Goal: Task Accomplishment & Management: Manage account settings

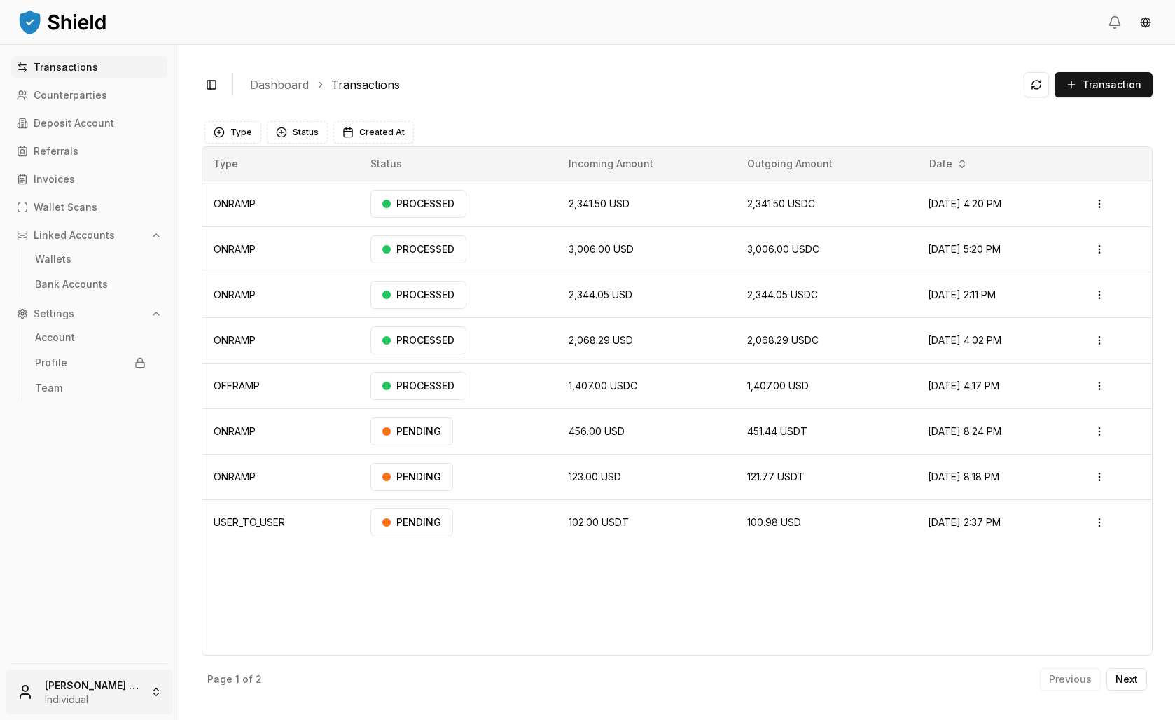
click at [102, 665] on html "Transactions Counterparties Deposit Account Referrals Invoices Wallet Scans Lin…" at bounding box center [587, 360] width 1175 height 720
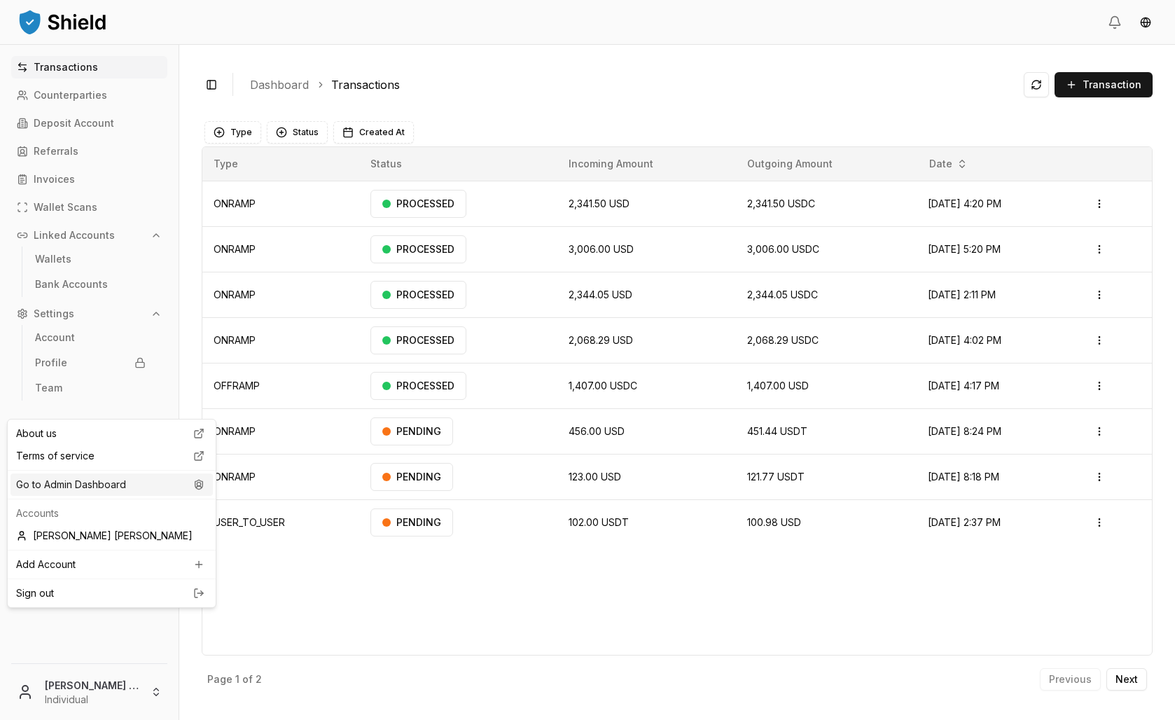
click at [102, 496] on div "Go to Admin Dashboard" at bounding box center [112, 484] width 202 height 22
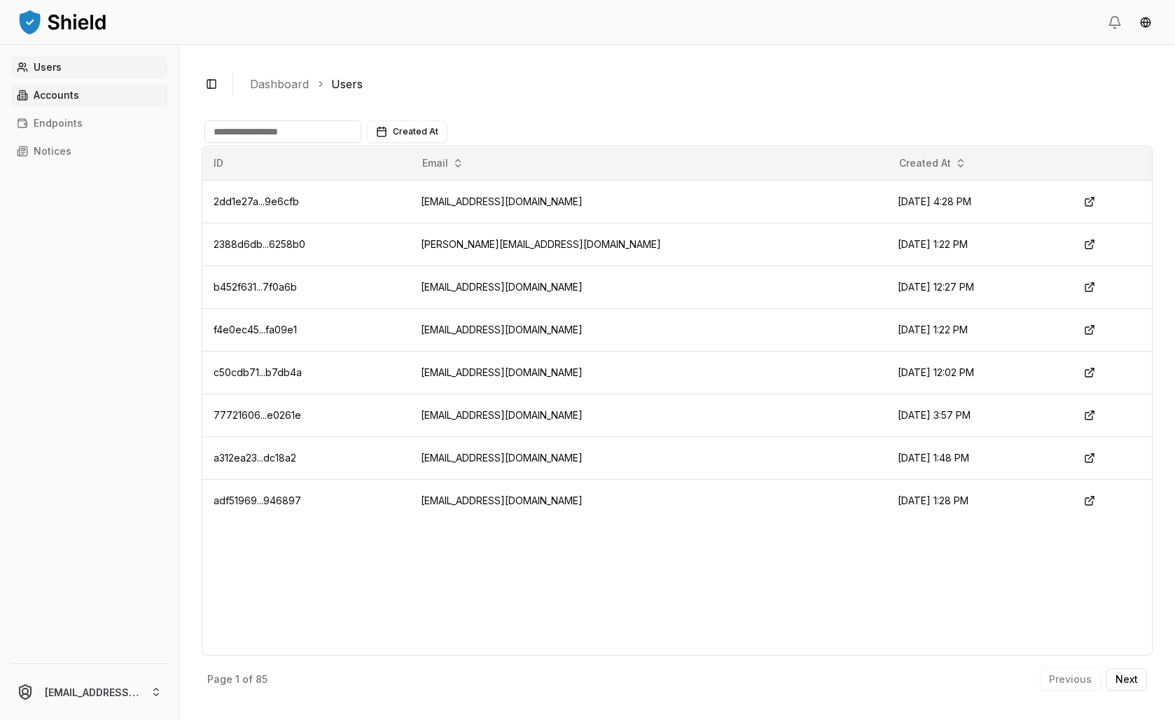
click at [145, 106] on link "Accounts" at bounding box center [89, 95] width 156 height 22
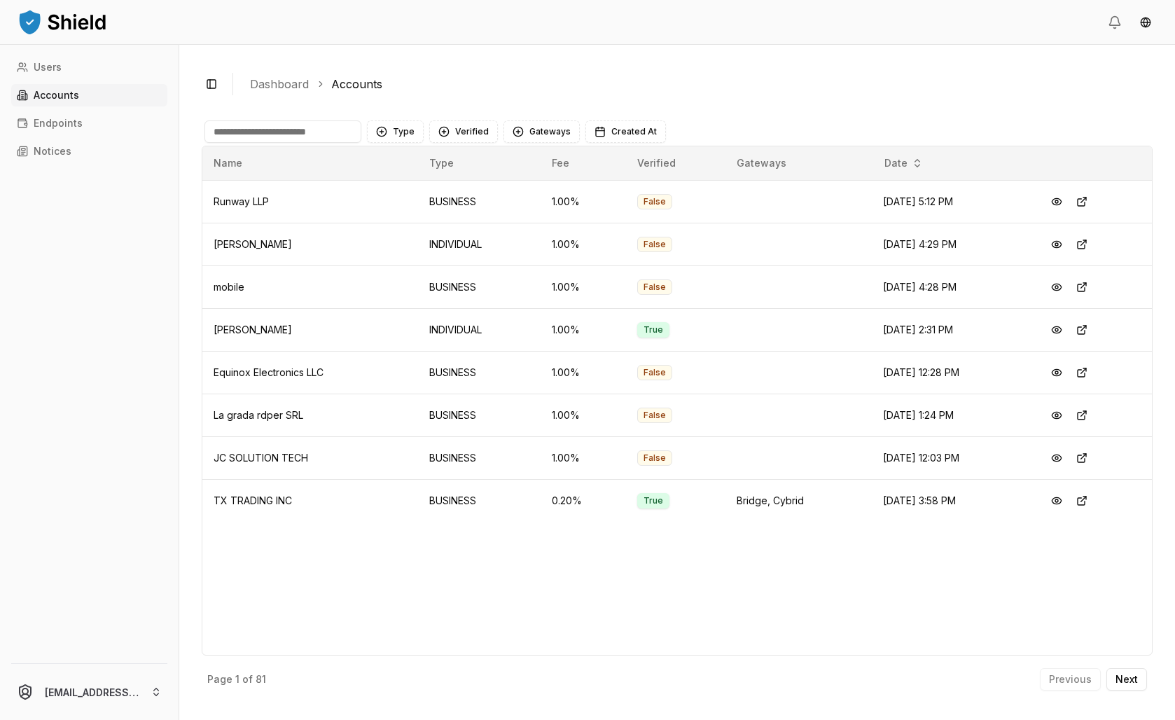
click at [359, 143] on input at bounding box center [282, 131] width 157 height 22
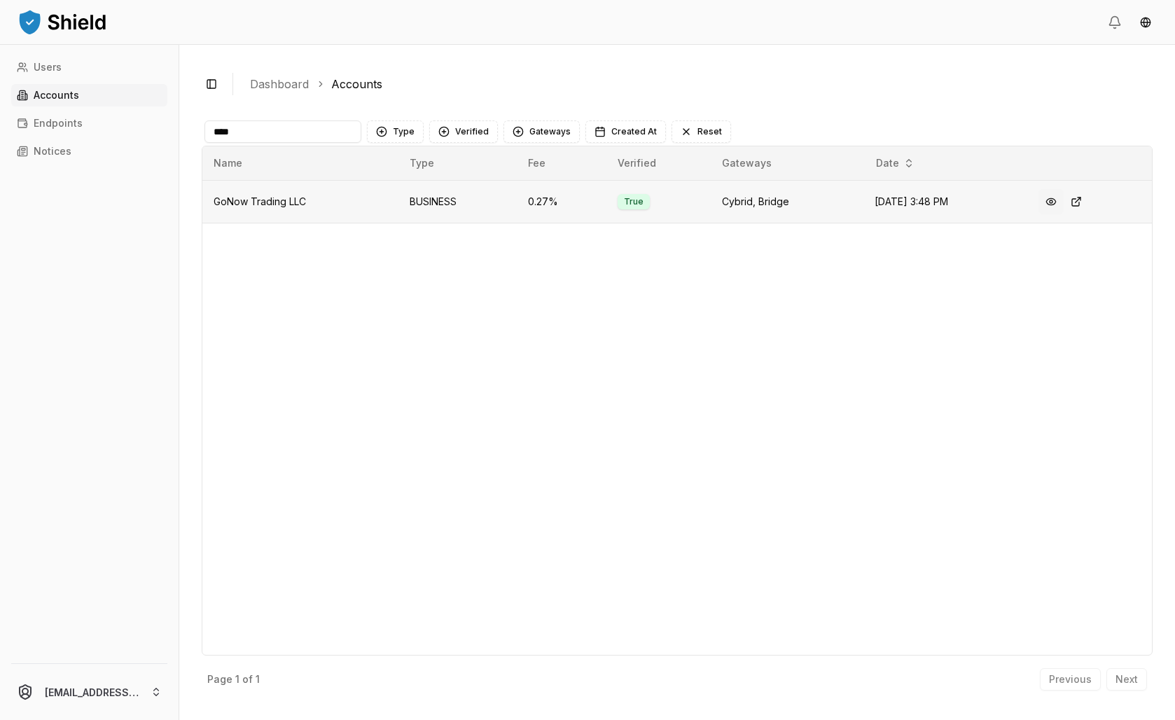
type input "****"
click at [1063, 214] on button at bounding box center [1050, 201] width 25 height 25
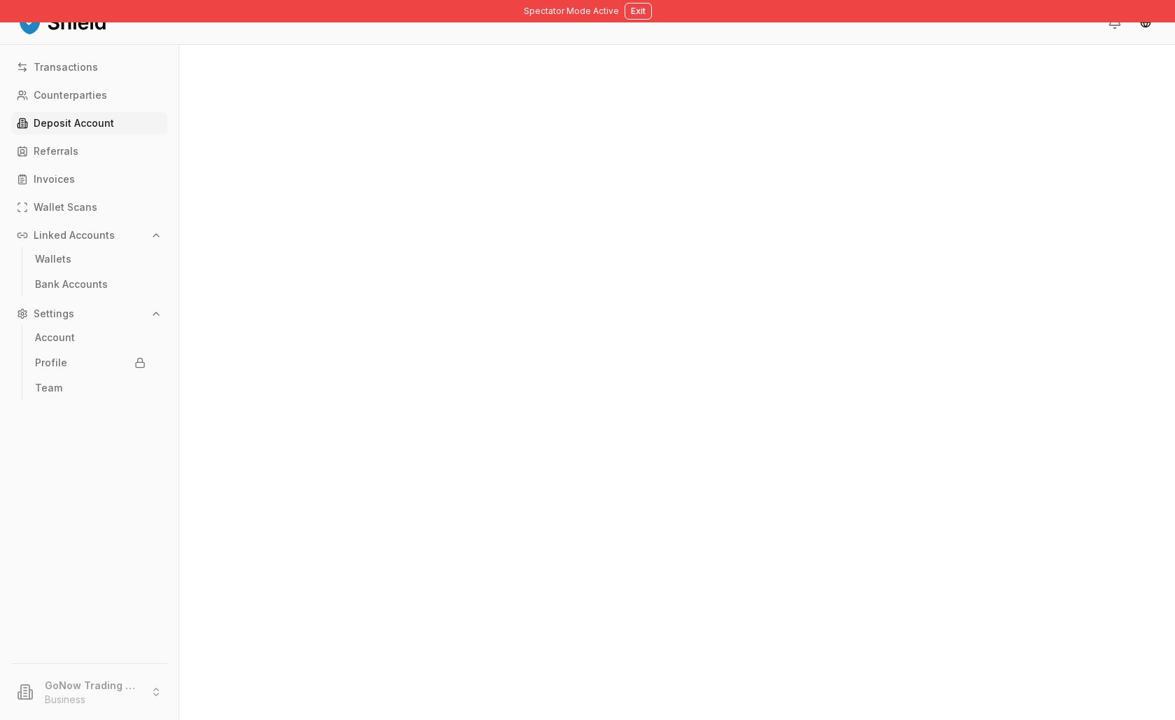
click at [111, 128] on p "Deposit Account" at bounding box center [74, 123] width 81 height 10
click at [139, 134] on link "Deposit Account" at bounding box center [89, 123] width 156 height 22
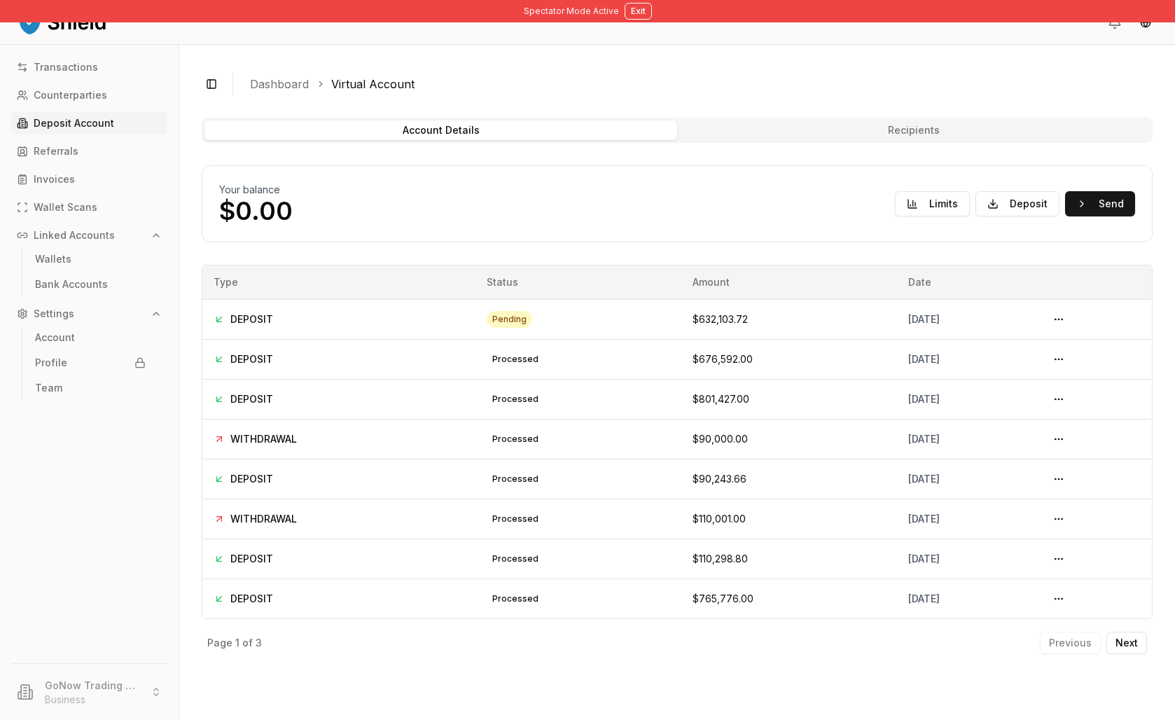
click at [1000, 140] on button "Recipients" at bounding box center [913, 130] width 473 height 20
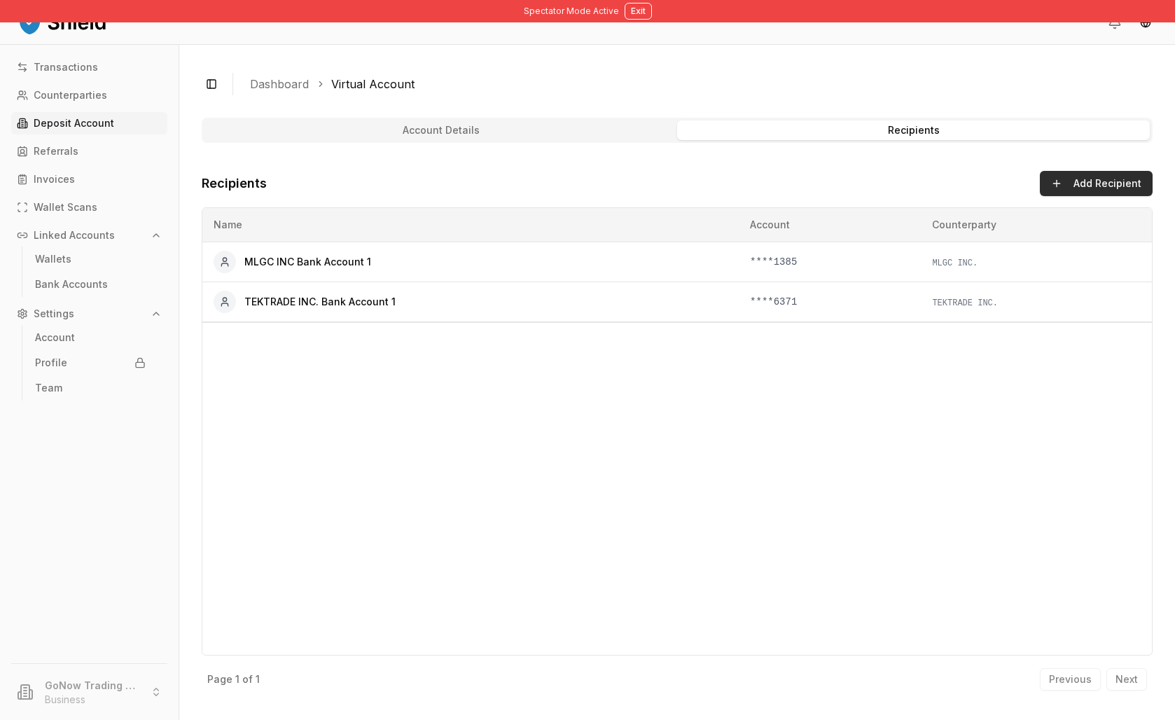
click at [1105, 196] on button "Add Recipient" at bounding box center [1096, 183] width 113 height 25
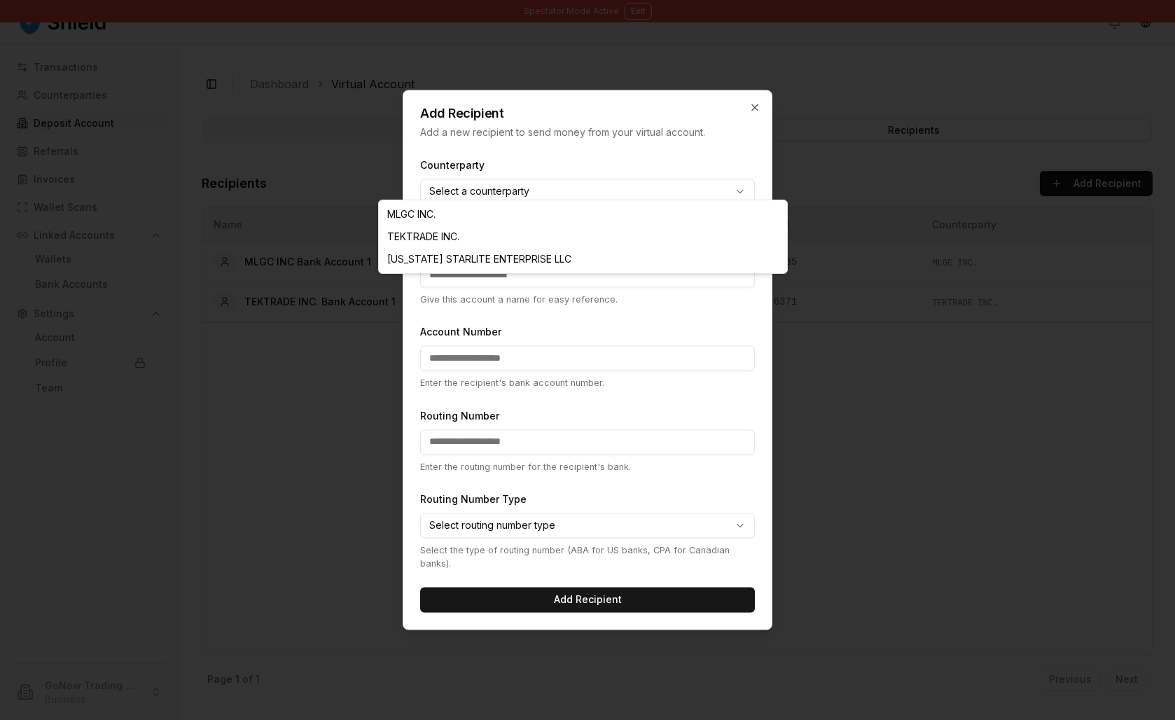
click at [659, 193] on body "**********" at bounding box center [587, 360] width 1175 height 720
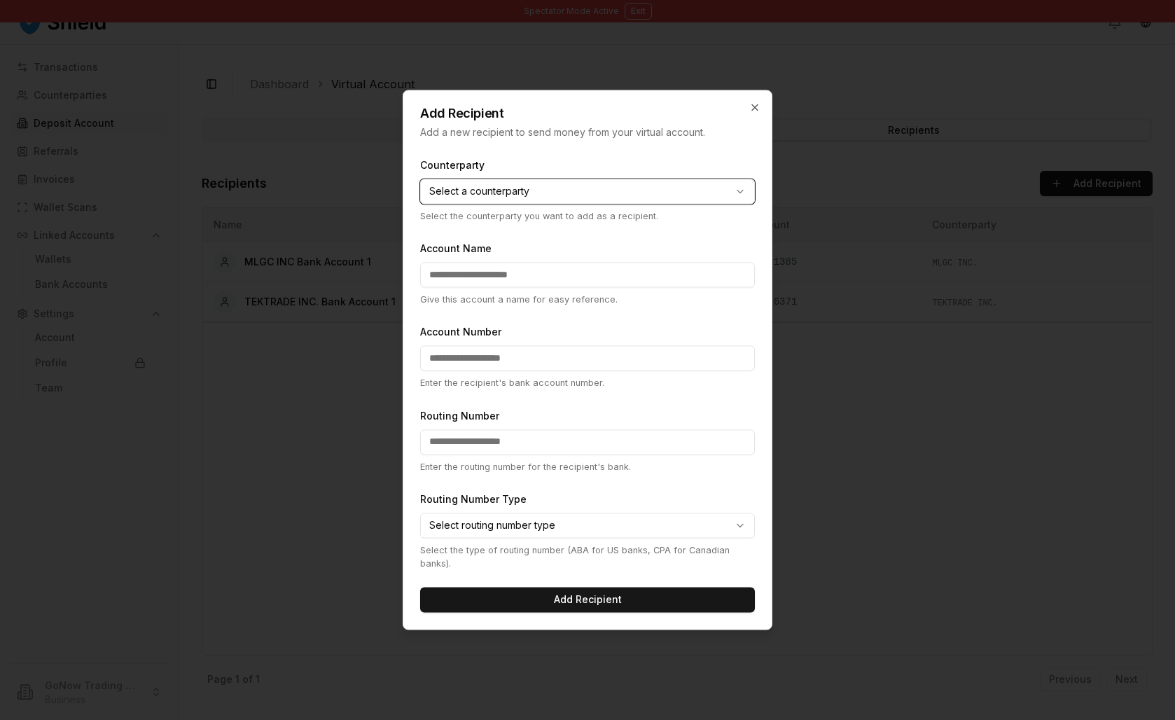
click at [800, 78] on body "**********" at bounding box center [587, 360] width 1175 height 720
click at [758, 104] on icon "button" at bounding box center [755, 107] width 6 height 6
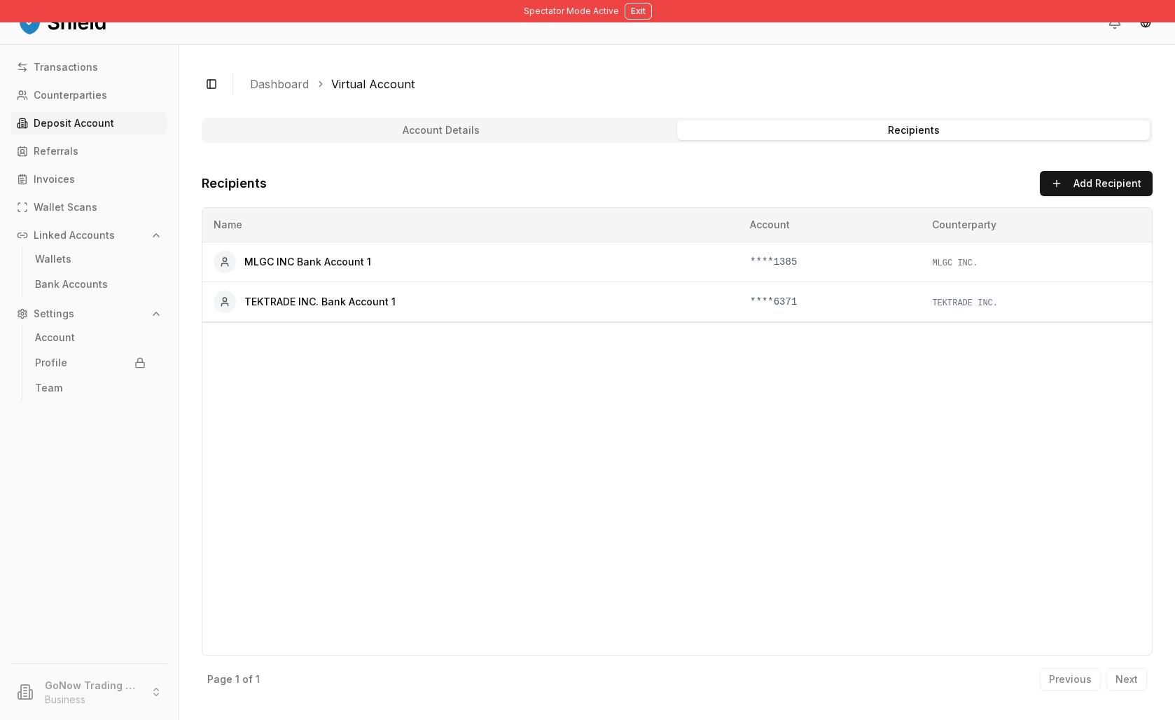
click at [562, 204] on div "Account Details Recipients Recipients Add Recipient Name Account Counterparty M…" at bounding box center [677, 408] width 951 height 580
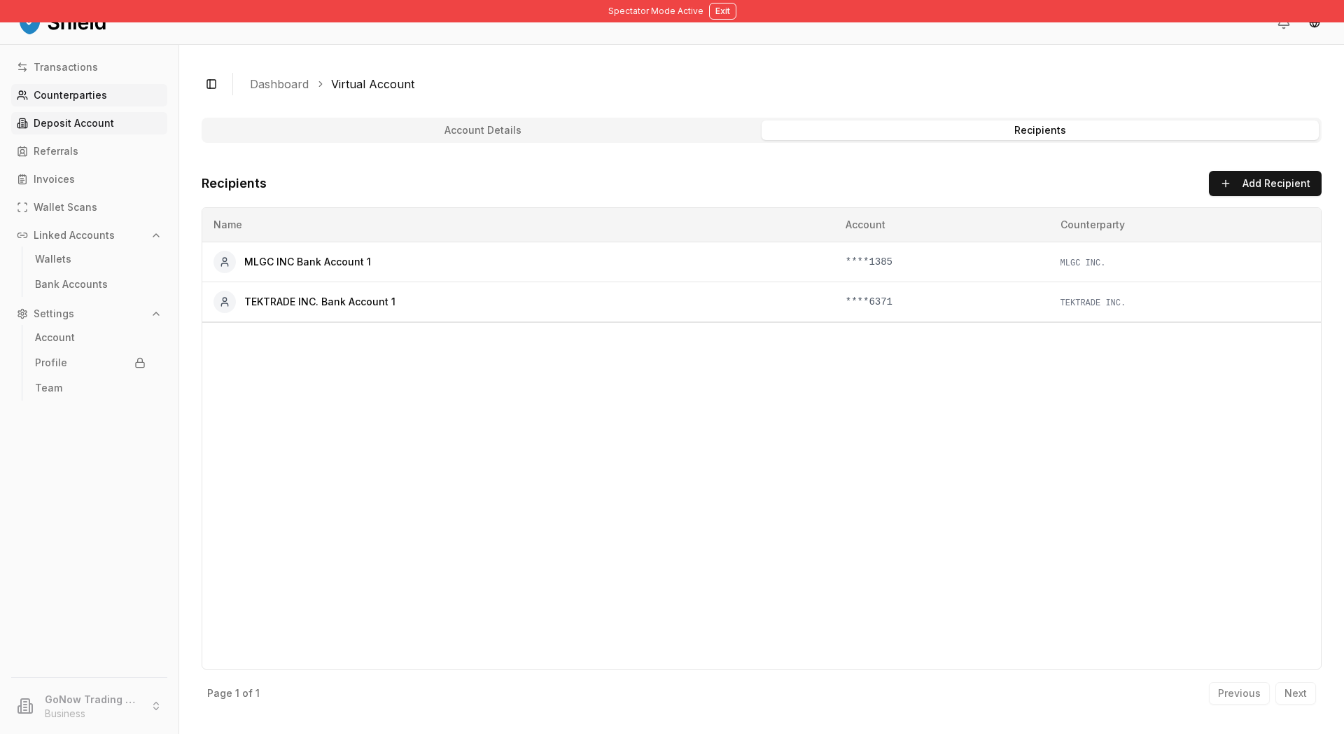
click at [107, 100] on p "Counterparties" at bounding box center [71, 95] width 74 height 10
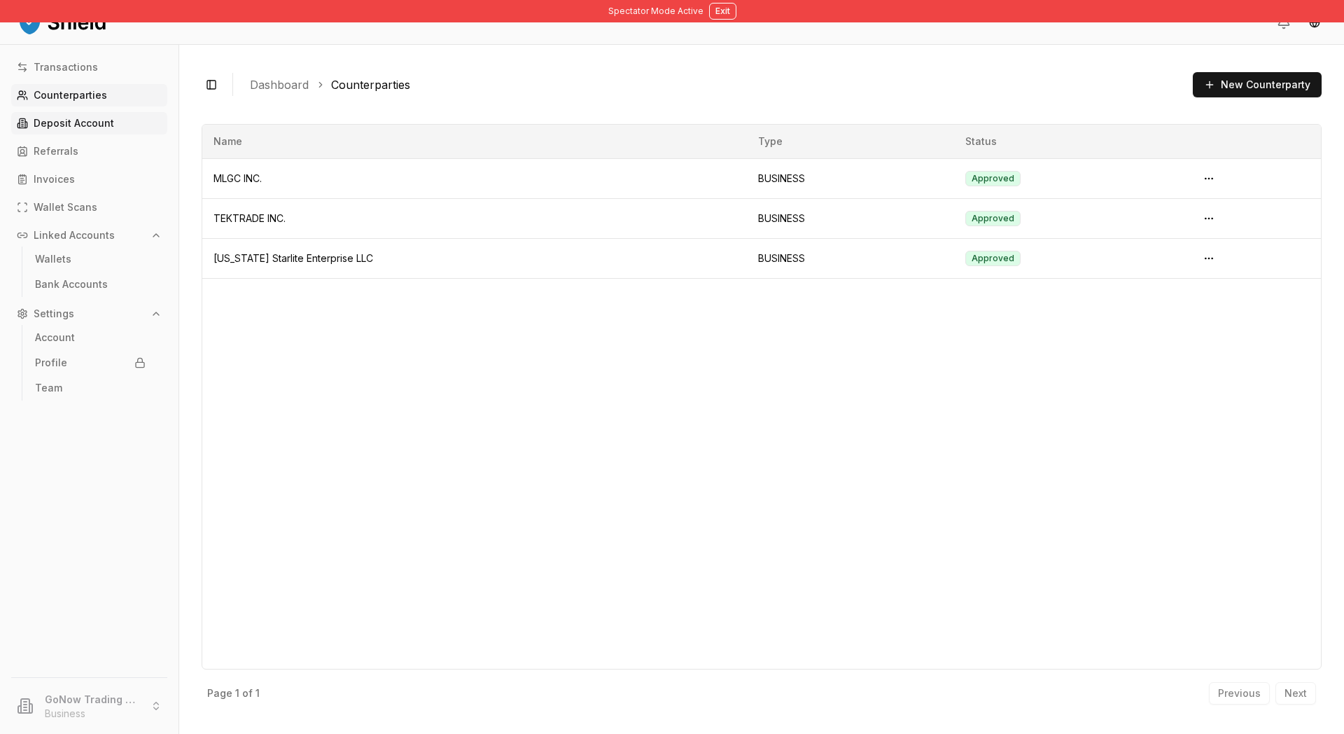
click at [114, 128] on p "Deposit Account" at bounding box center [74, 123] width 81 height 10
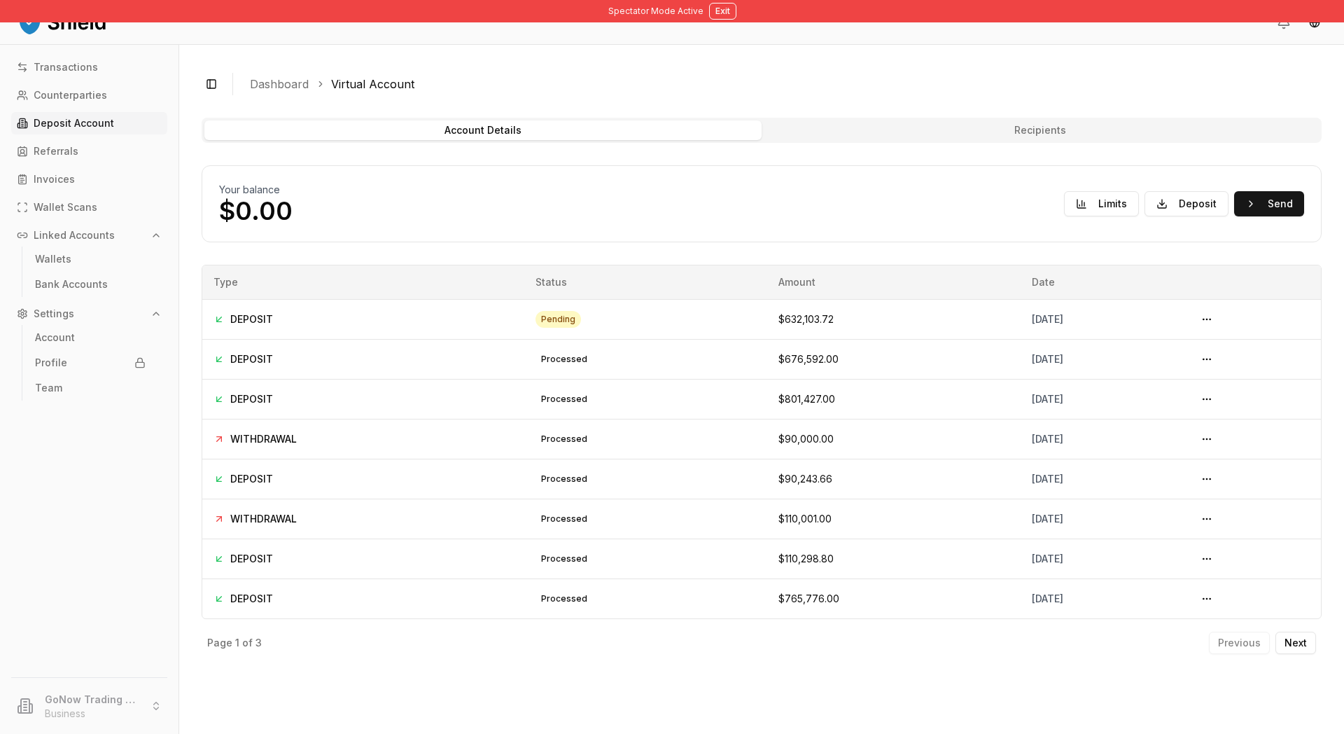
click at [984, 140] on button "Recipients" at bounding box center [1040, 130] width 557 height 20
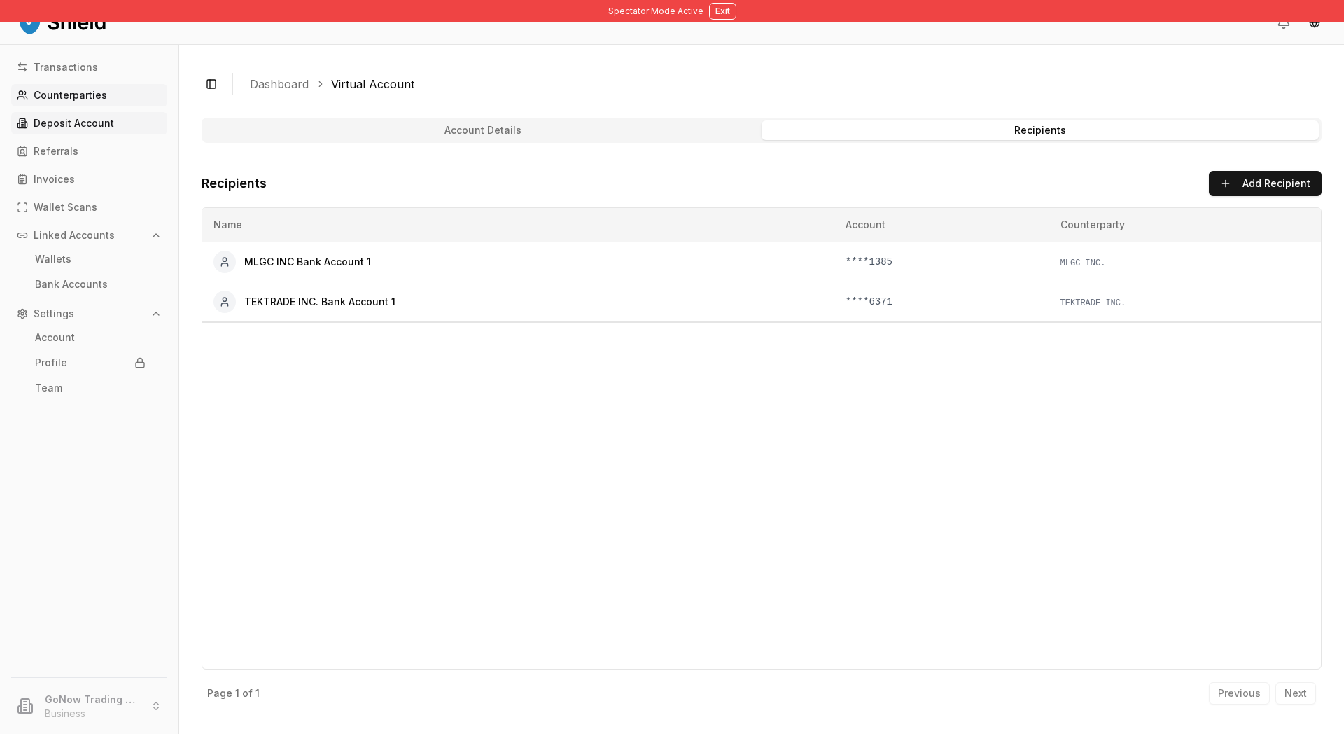
click at [107, 100] on p "Counterparties" at bounding box center [71, 95] width 74 height 10
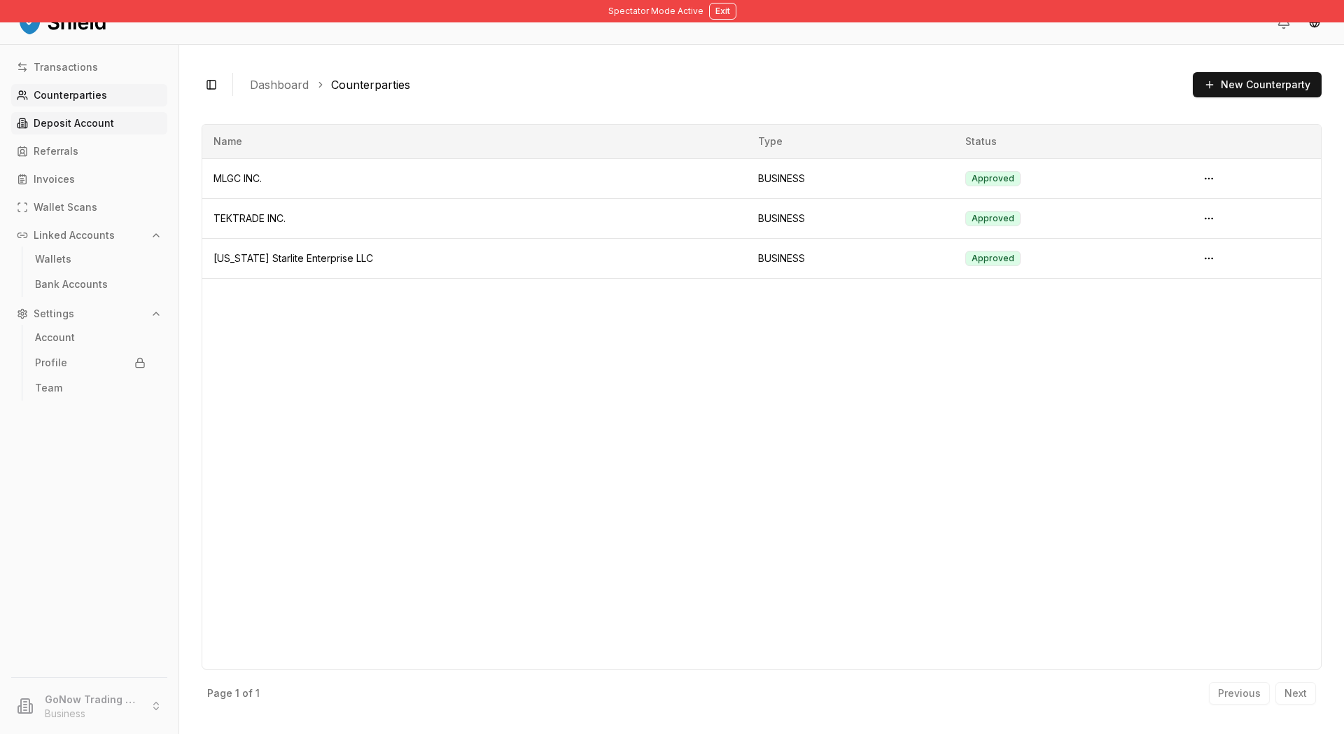
click at [146, 134] on link "Deposit Account" at bounding box center [89, 123] width 156 height 22
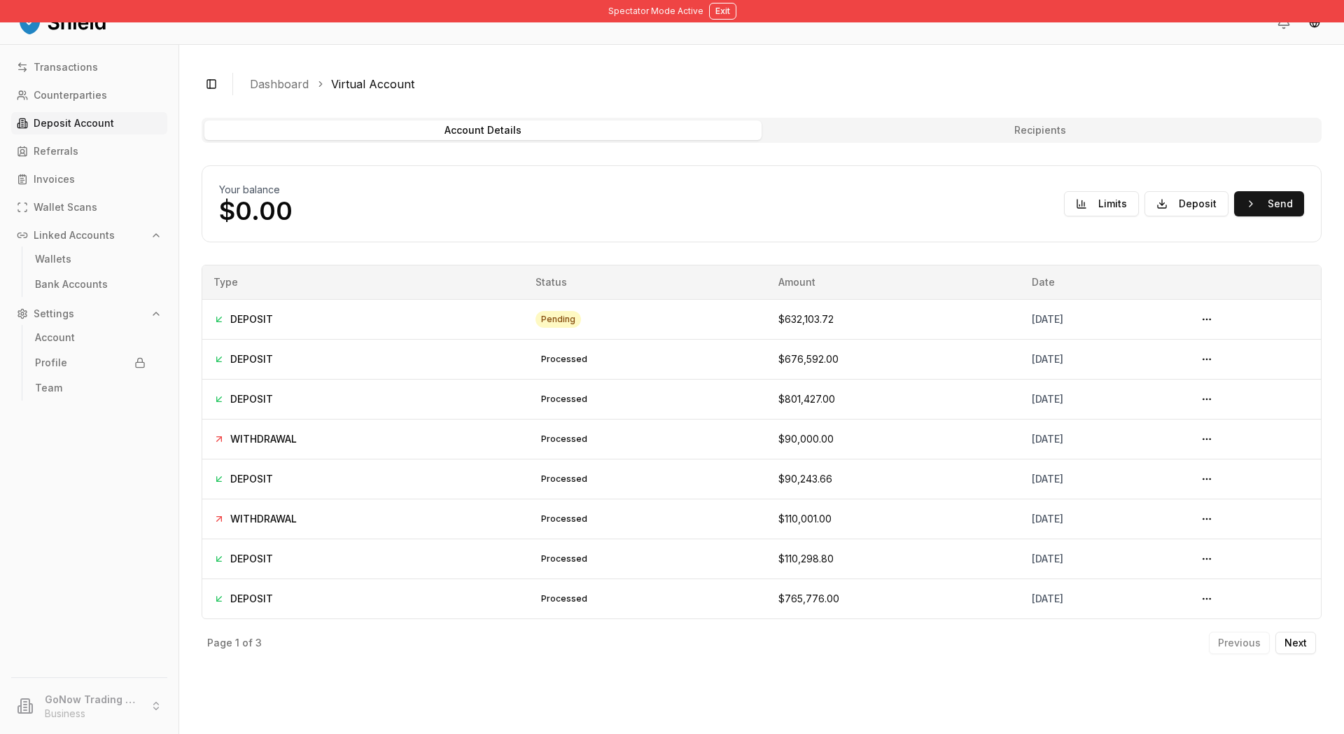
click at [1066, 140] on button "Recipients" at bounding box center [1040, 130] width 557 height 20
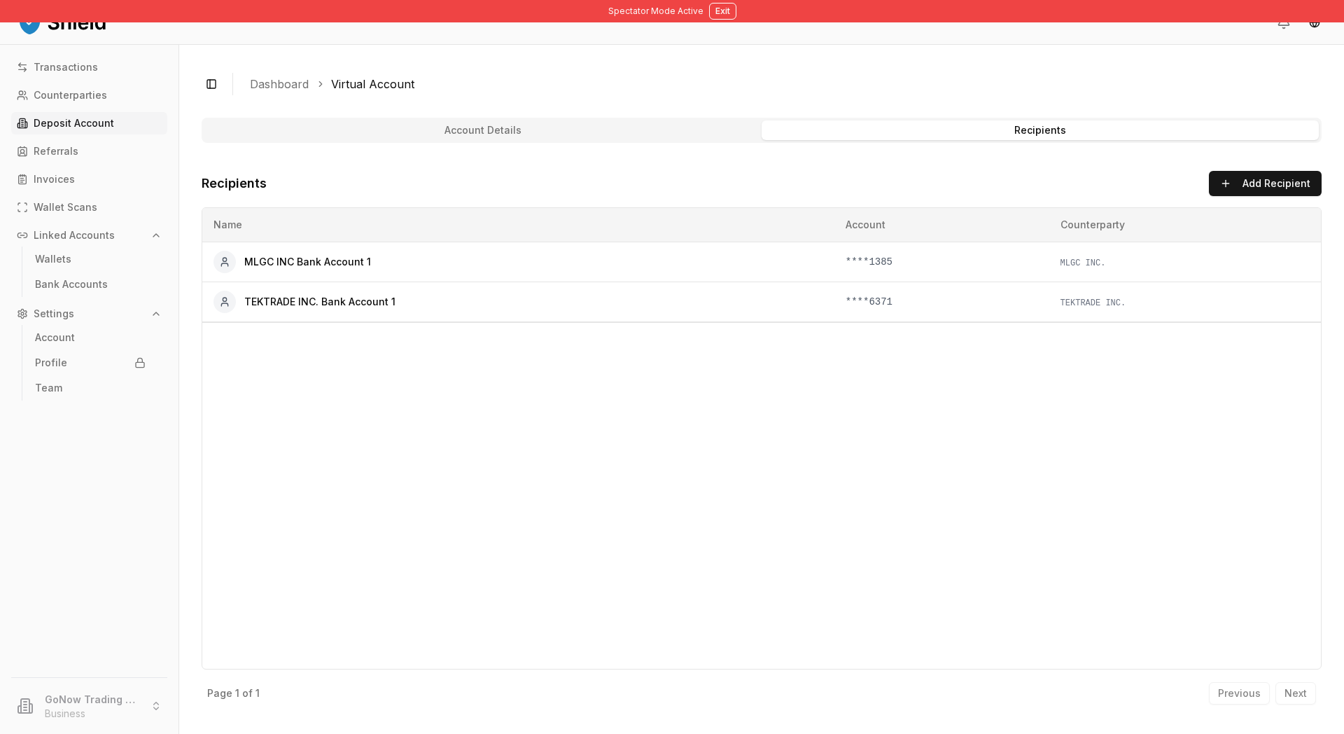
click at [992, 140] on button "Recipients" at bounding box center [1040, 130] width 557 height 20
click at [741, 140] on button "Account Details" at bounding box center [482, 130] width 557 height 20
click at [107, 100] on p "Counterparties" at bounding box center [71, 95] width 74 height 10
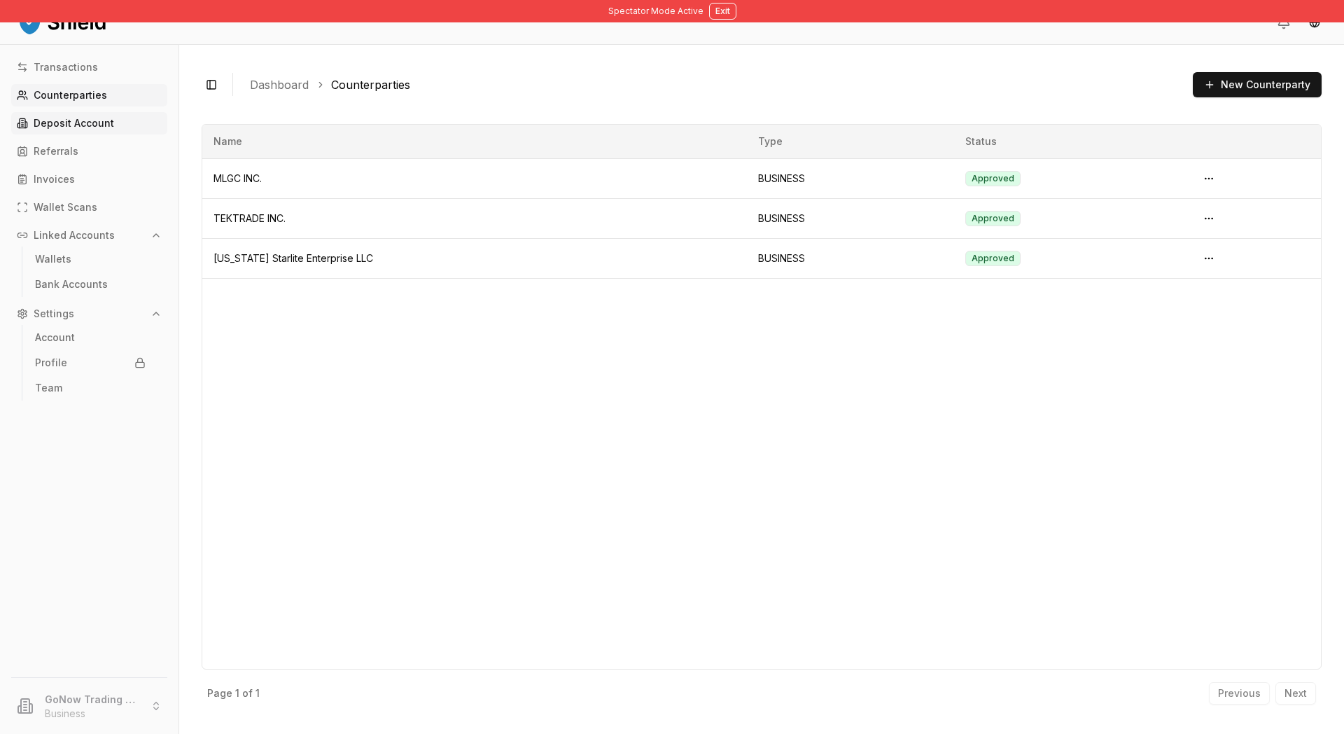
click at [114, 128] on p "Deposit Account" at bounding box center [74, 123] width 81 height 10
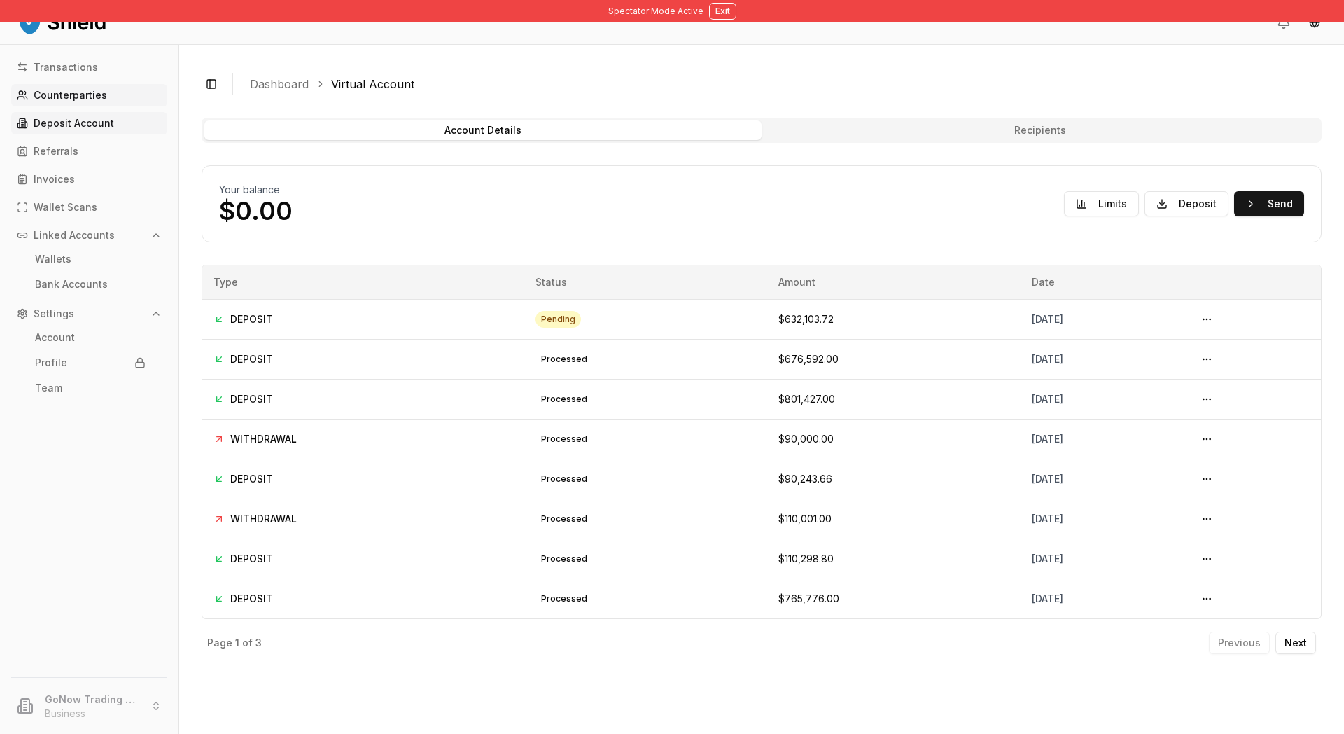
click at [137, 106] on link "Counterparties" at bounding box center [89, 95] width 156 height 22
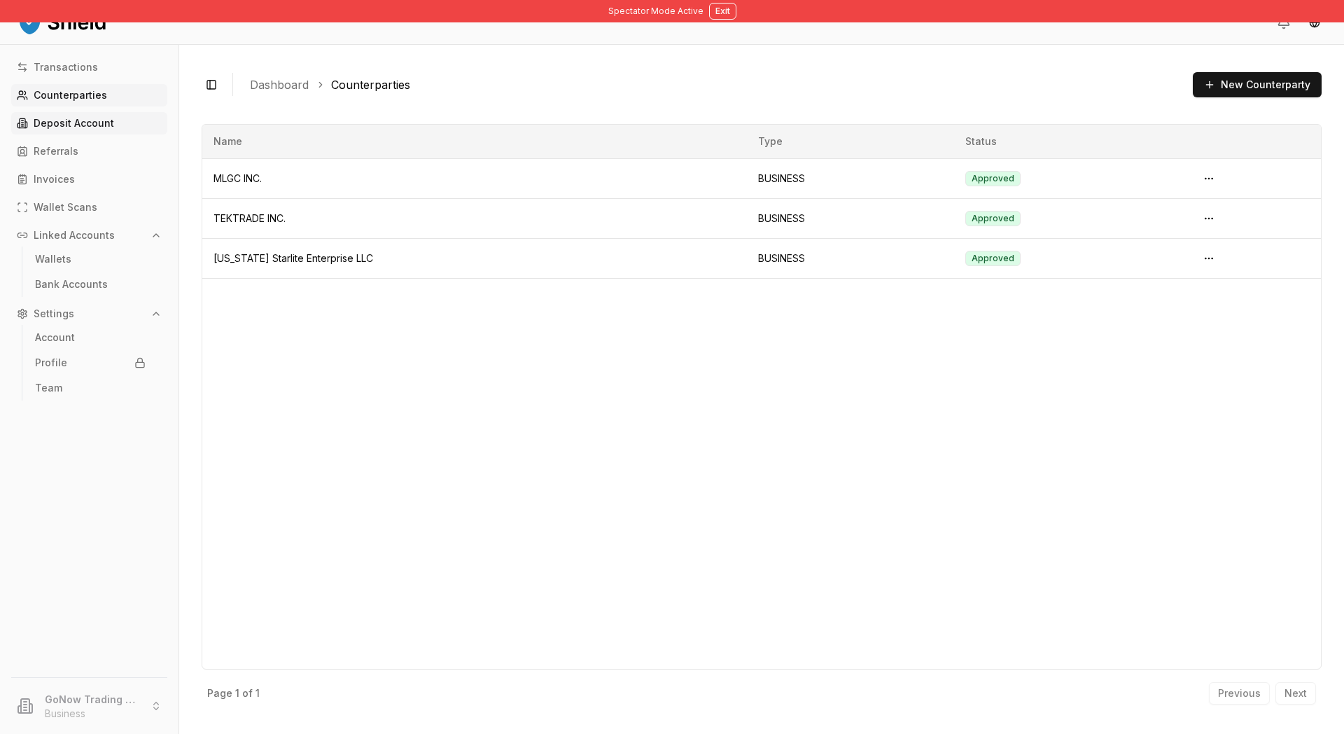
click at [141, 134] on link "Deposit Account" at bounding box center [89, 123] width 156 height 22
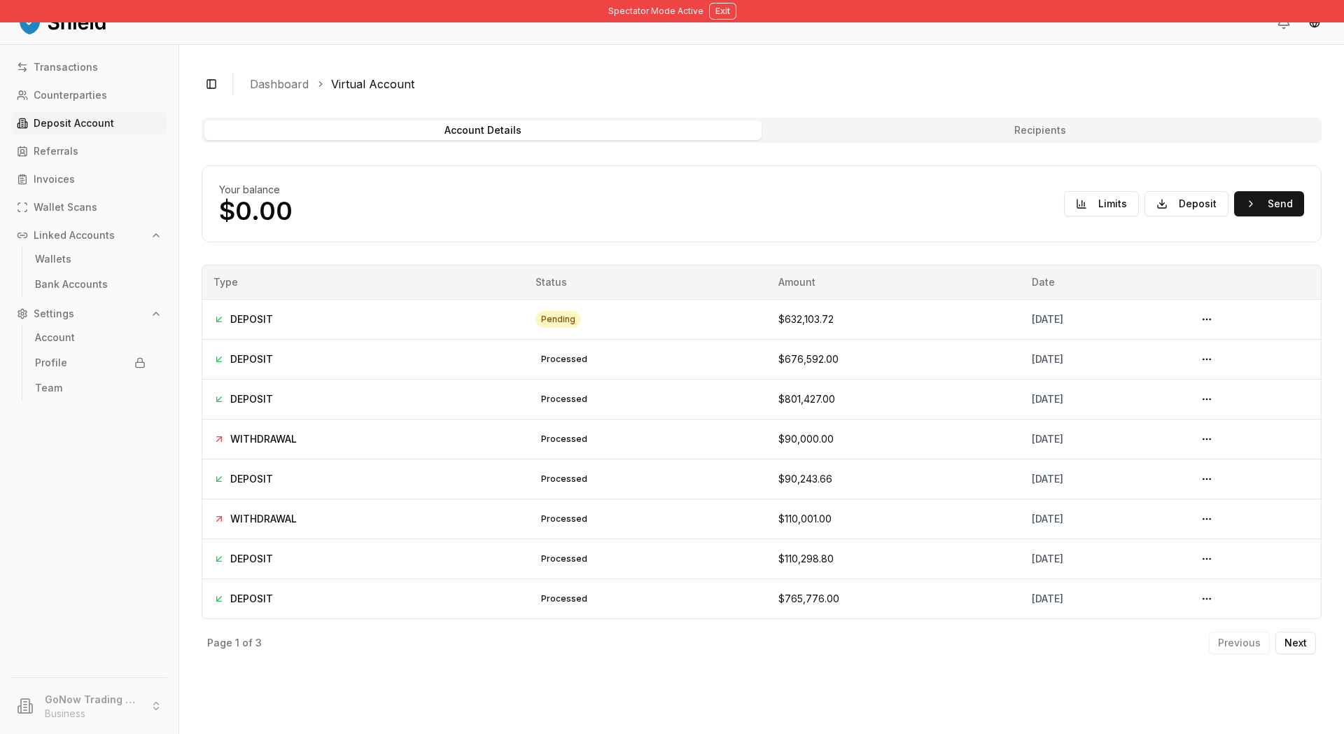
click at [975, 140] on button "Recipients" at bounding box center [1040, 130] width 557 height 20
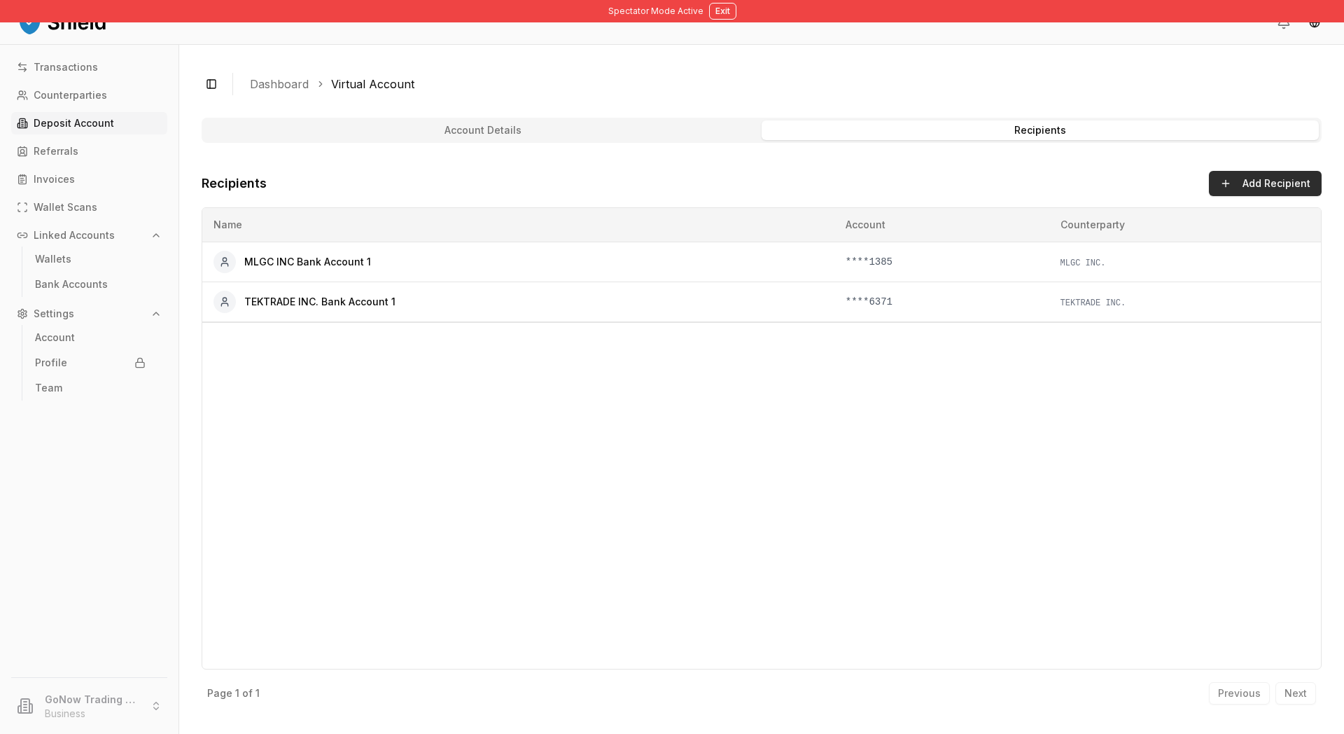
click at [1174, 196] on button "Add Recipient" at bounding box center [1265, 183] width 113 height 25
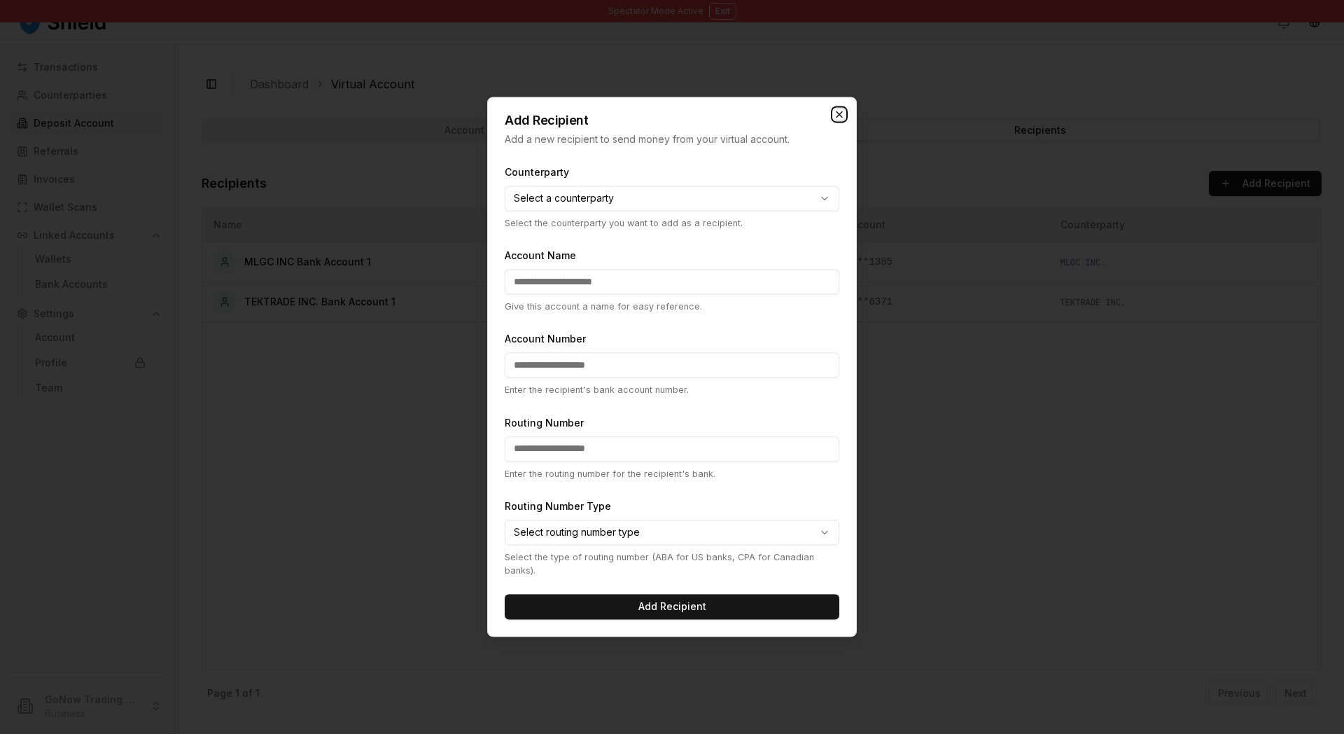
click at [845, 109] on icon "button" at bounding box center [839, 114] width 11 height 11
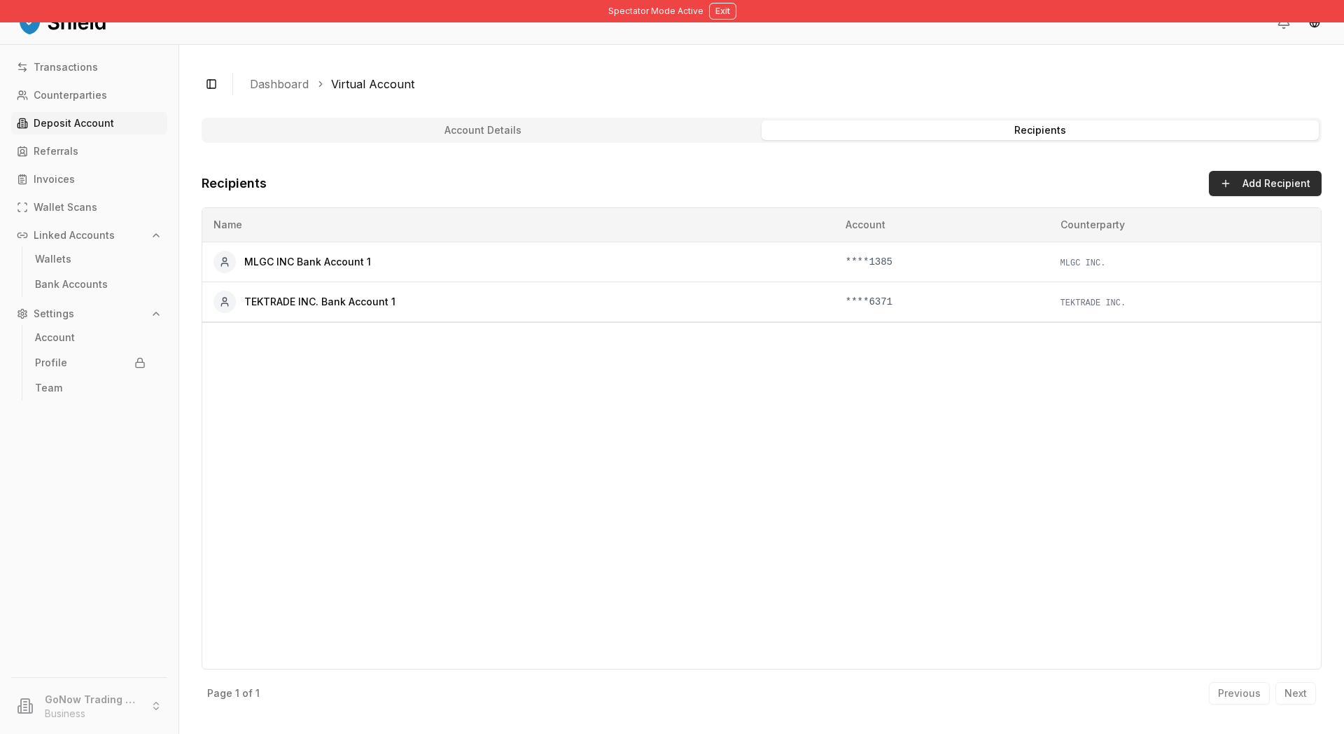
click at [1174, 196] on button "Add Recipient" at bounding box center [1265, 183] width 113 height 25
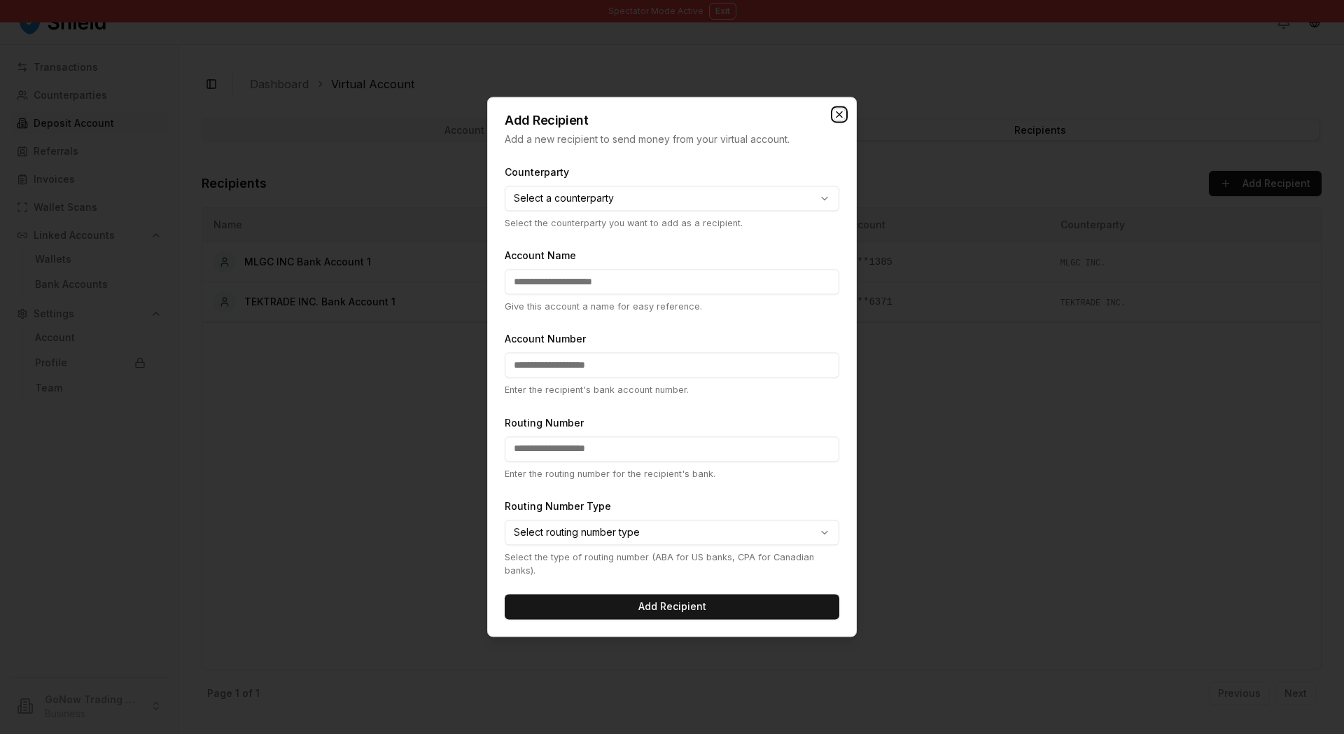
click at [845, 109] on icon "button" at bounding box center [839, 114] width 11 height 11
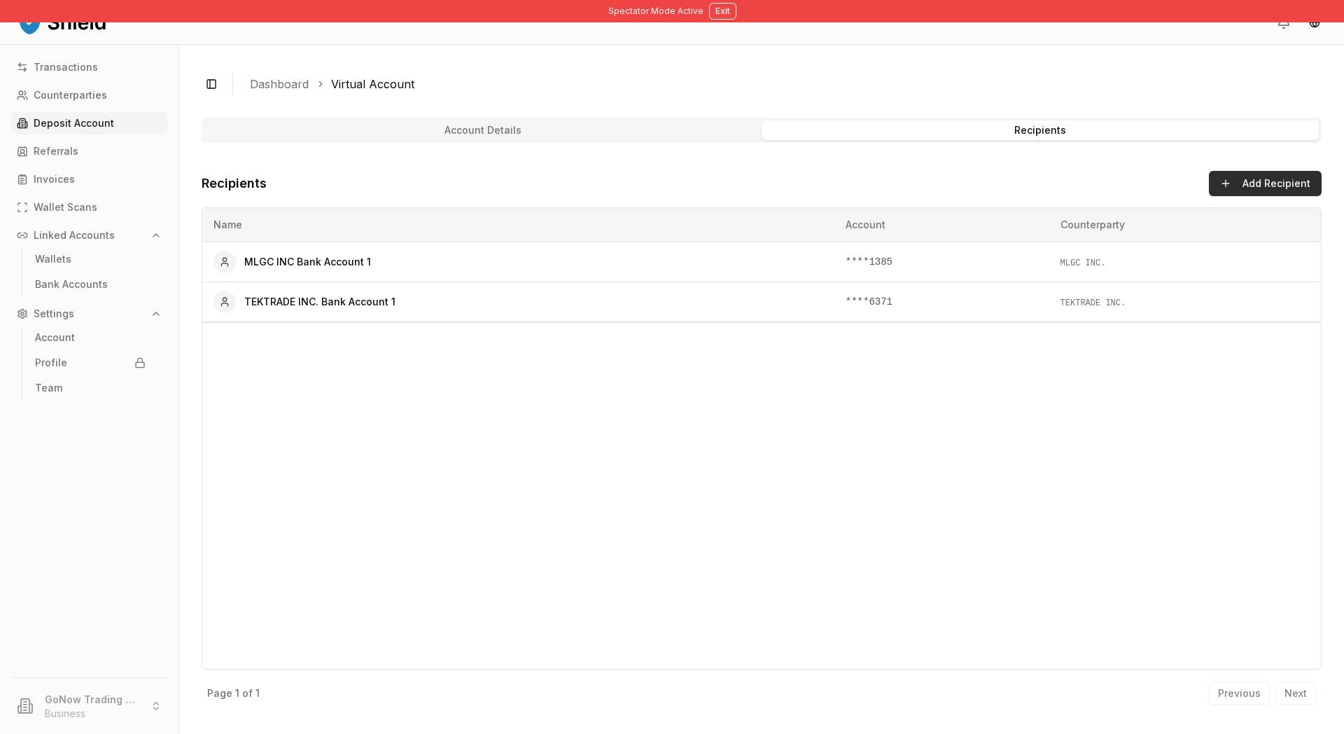
click at [1174, 196] on button "Add Recipient" at bounding box center [1265, 183] width 113 height 25
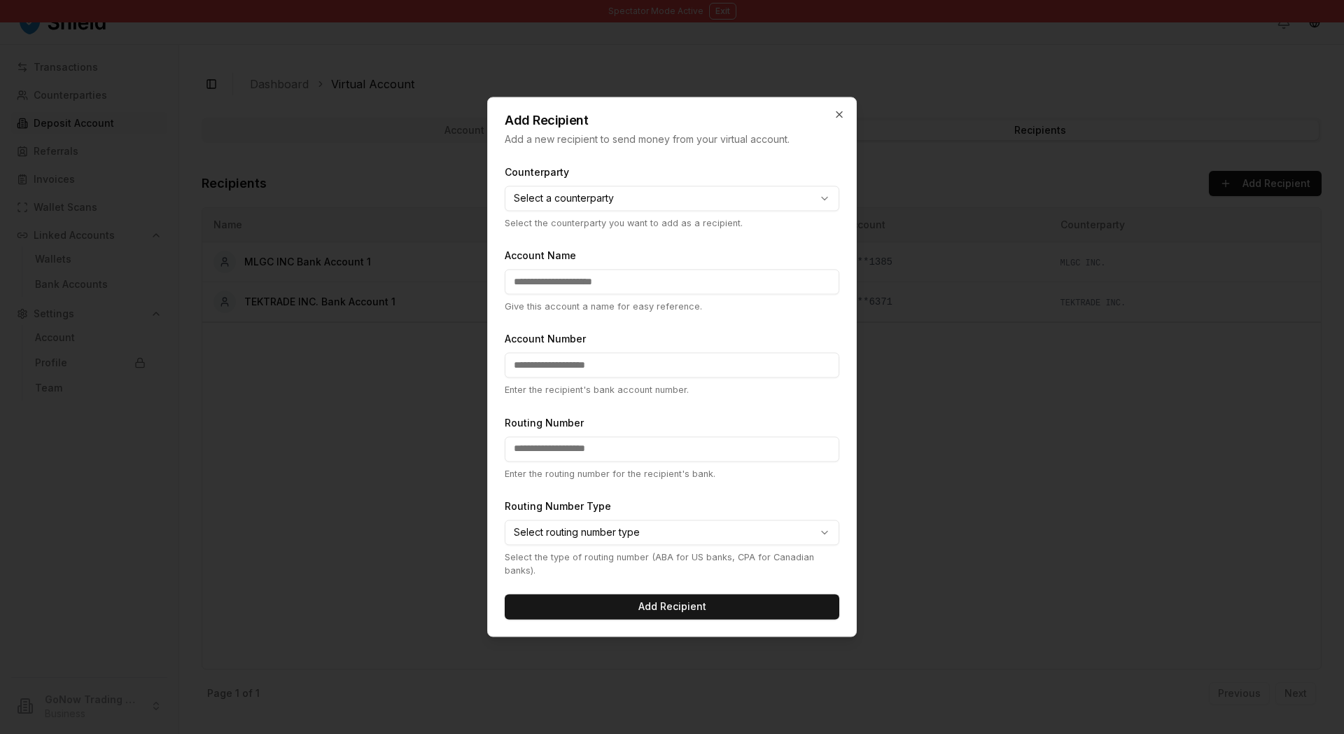
click at [577, 186] on body "**********" at bounding box center [672, 367] width 1344 height 734
click at [598, 363] on body "**********" at bounding box center [672, 367] width 1344 height 734
click at [554, 287] on input "Account Name" at bounding box center [672, 282] width 335 height 25
click at [551, 378] on input "Account Number" at bounding box center [672, 365] width 335 height 25
click at [582, 461] on input "Routing Number" at bounding box center [672, 448] width 335 height 25
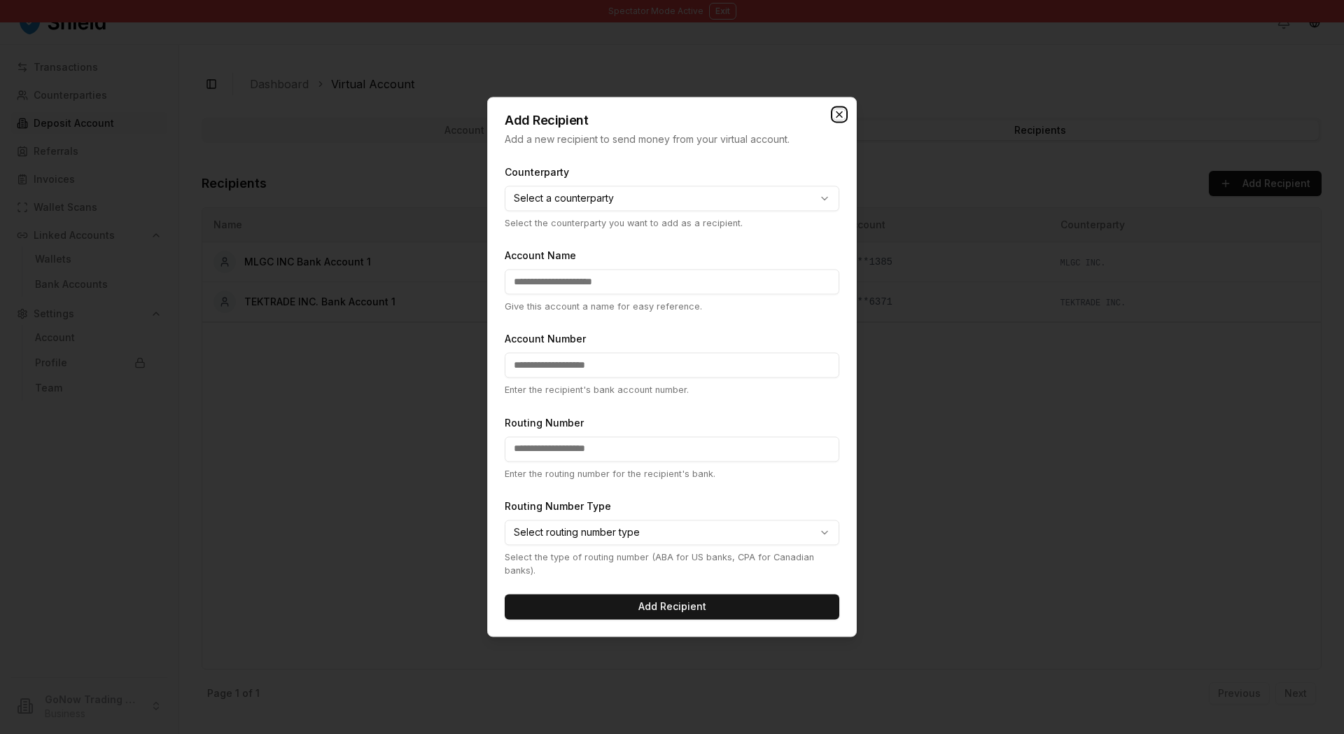
click at [845, 109] on icon "button" at bounding box center [839, 114] width 11 height 11
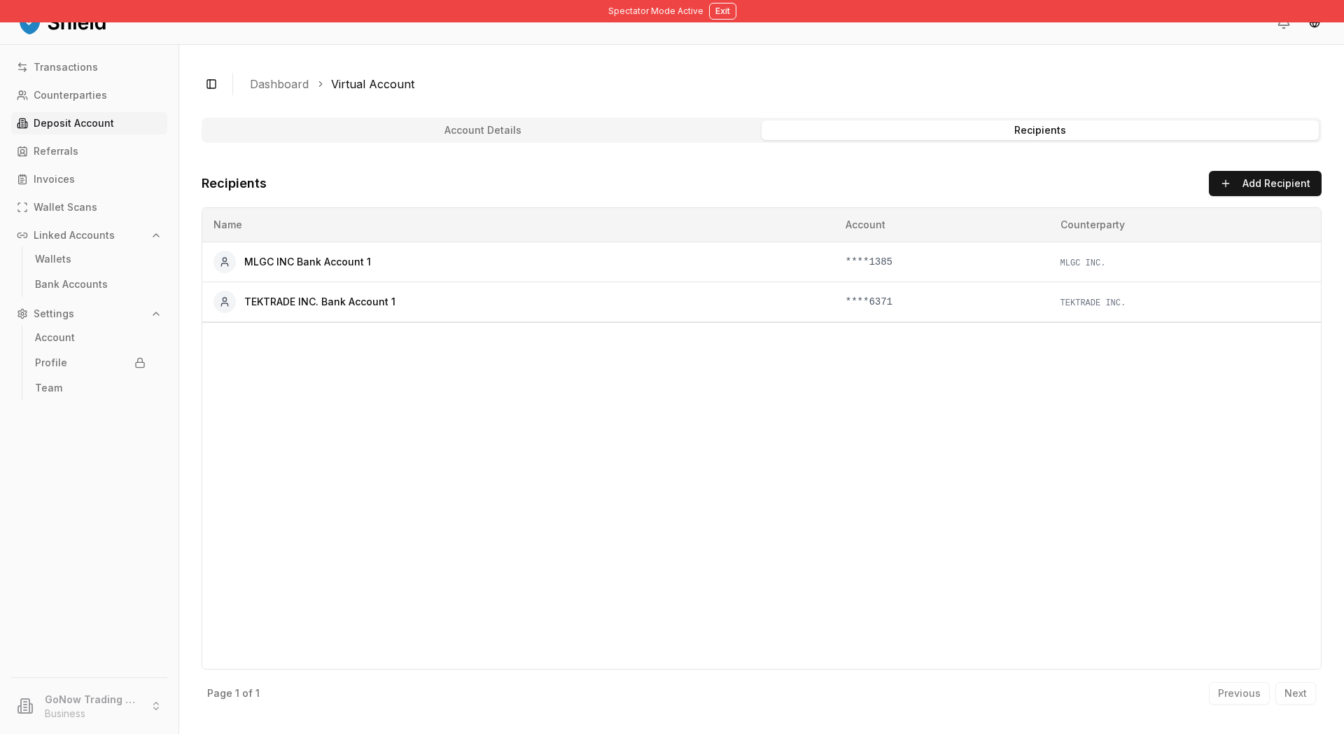
click at [782, 201] on div "Account Details Recipients Recipients Add Recipient Name Account Counterparty M…" at bounding box center [762, 415] width 1120 height 594
click at [155, 106] on link "Counterparties" at bounding box center [89, 95] width 156 height 22
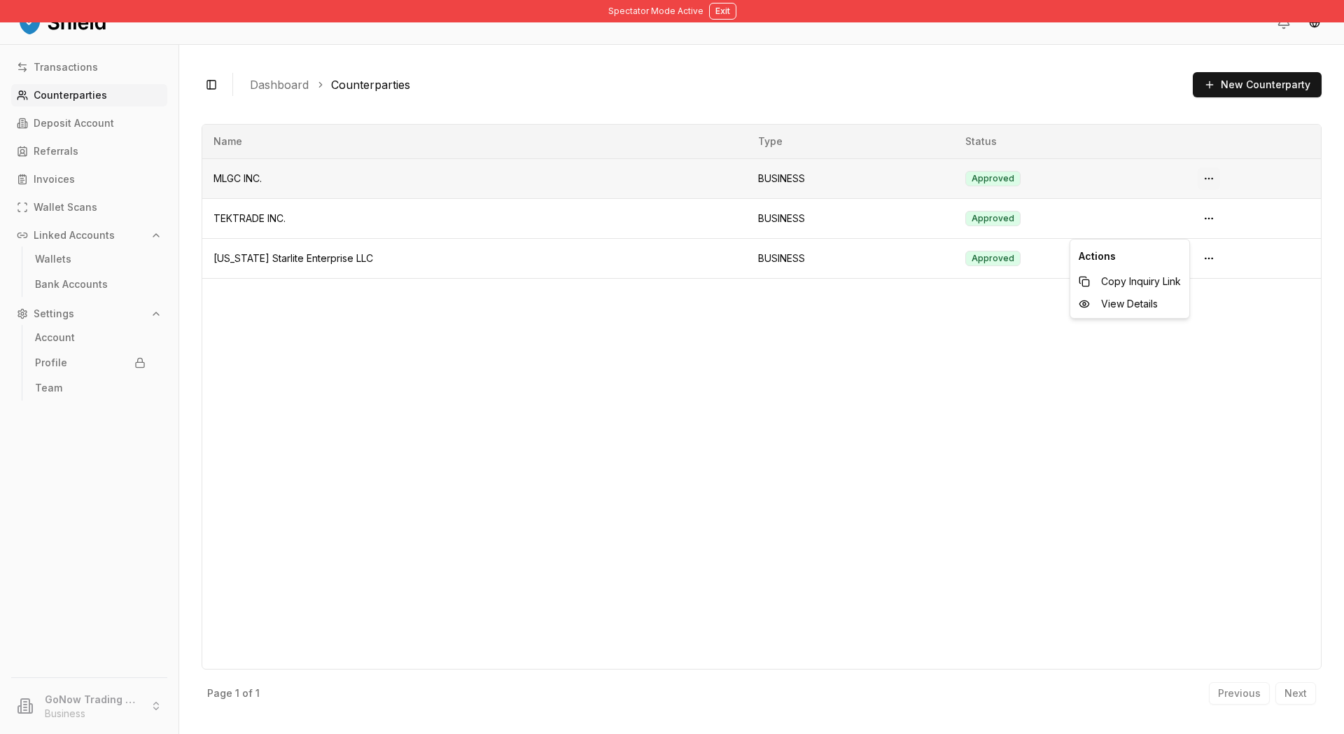
click at [1174, 223] on html "Spectator Mode Active Exit Transactions Counterparties Deposit Account Referral…" at bounding box center [672, 367] width 1344 height 734
click at [1111, 198] on td "Approved" at bounding box center [1070, 178] width 232 height 40
click at [656, 430] on div "Name Type Status MLGC INC. BUSINESS Approved TEKTRADE INC. BUSINESS Approved [U…" at bounding box center [762, 396] width 1120 height 545
click at [114, 128] on p "Deposit Account" at bounding box center [74, 123] width 81 height 10
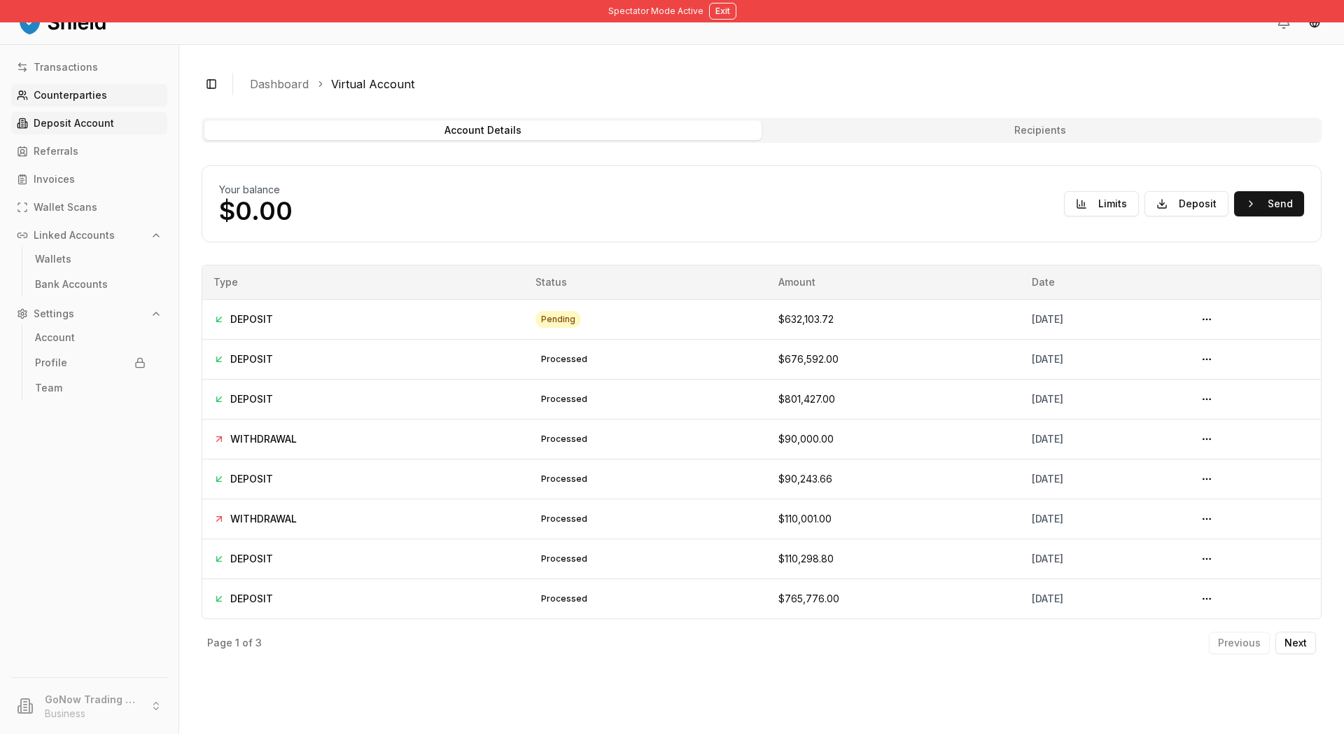
click at [137, 106] on link "Counterparties" at bounding box center [89, 95] width 156 height 22
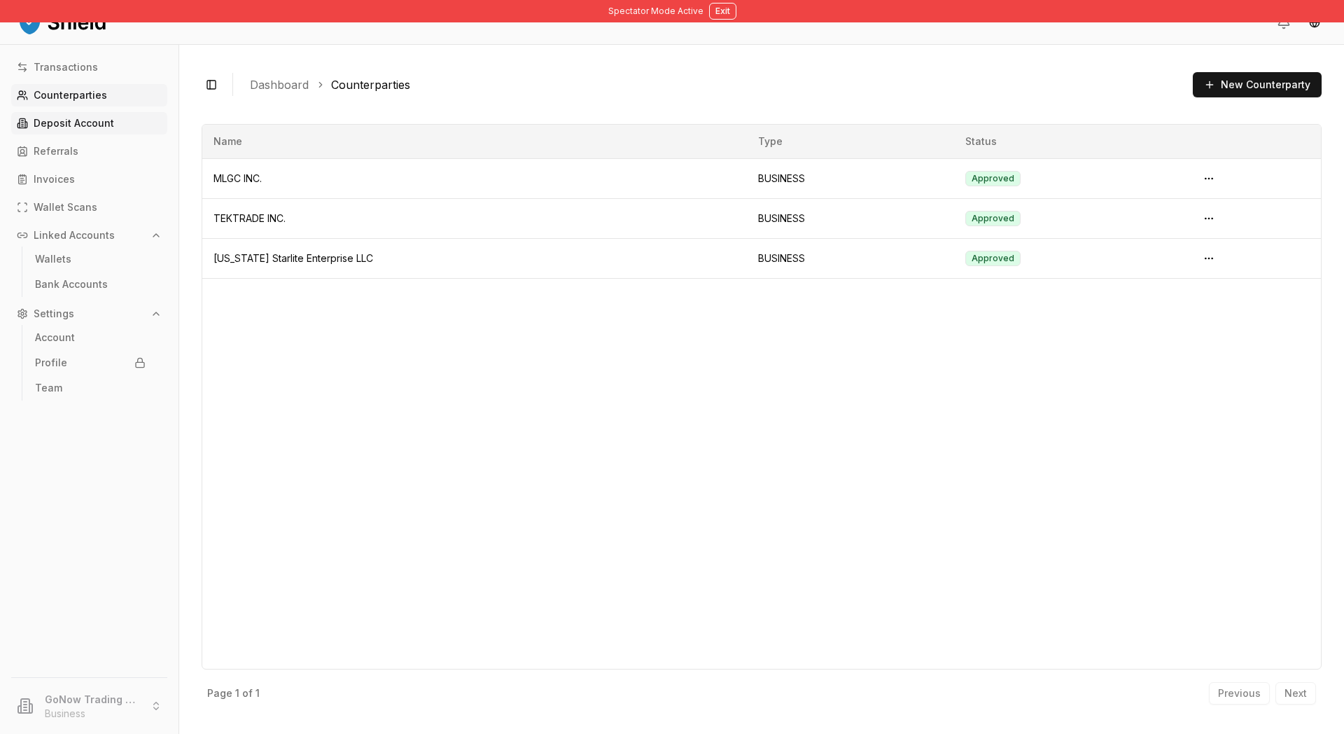
click at [114, 128] on p "Deposit Account" at bounding box center [74, 123] width 81 height 10
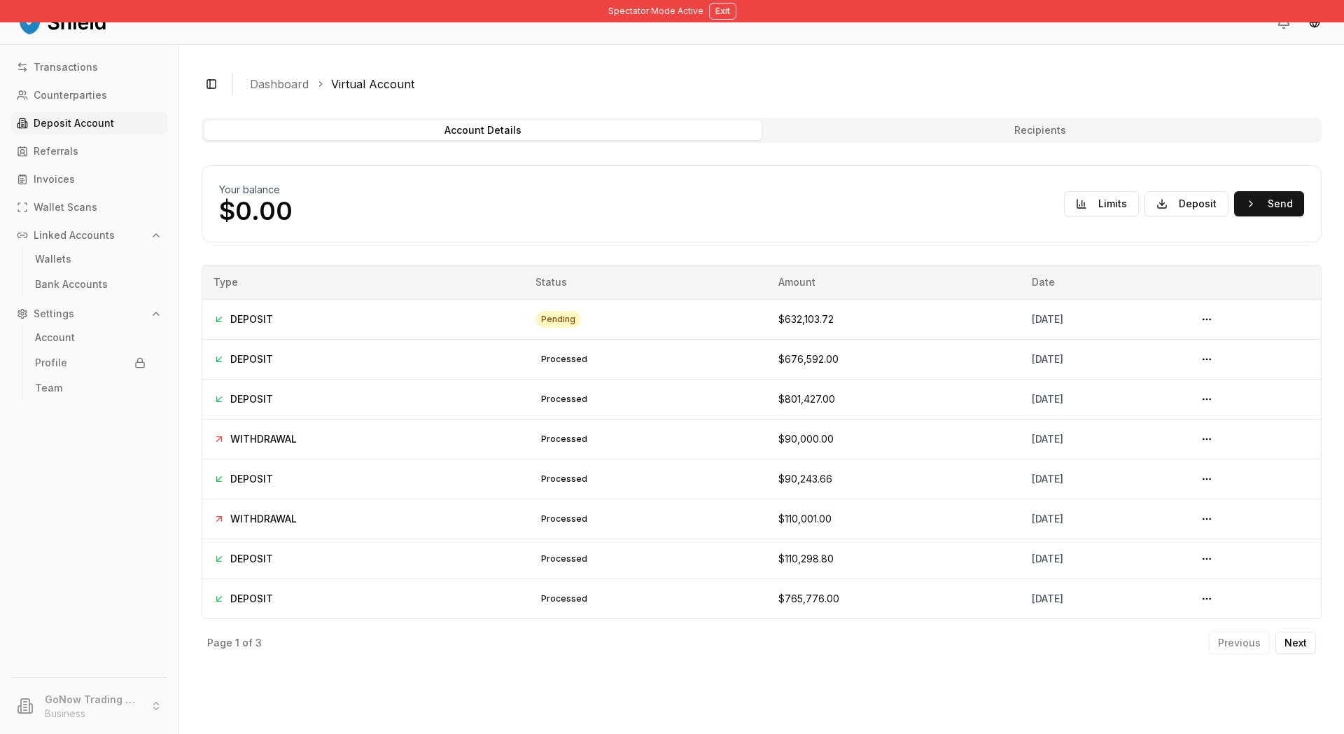
click at [996, 140] on button "Recipients" at bounding box center [1040, 130] width 557 height 20
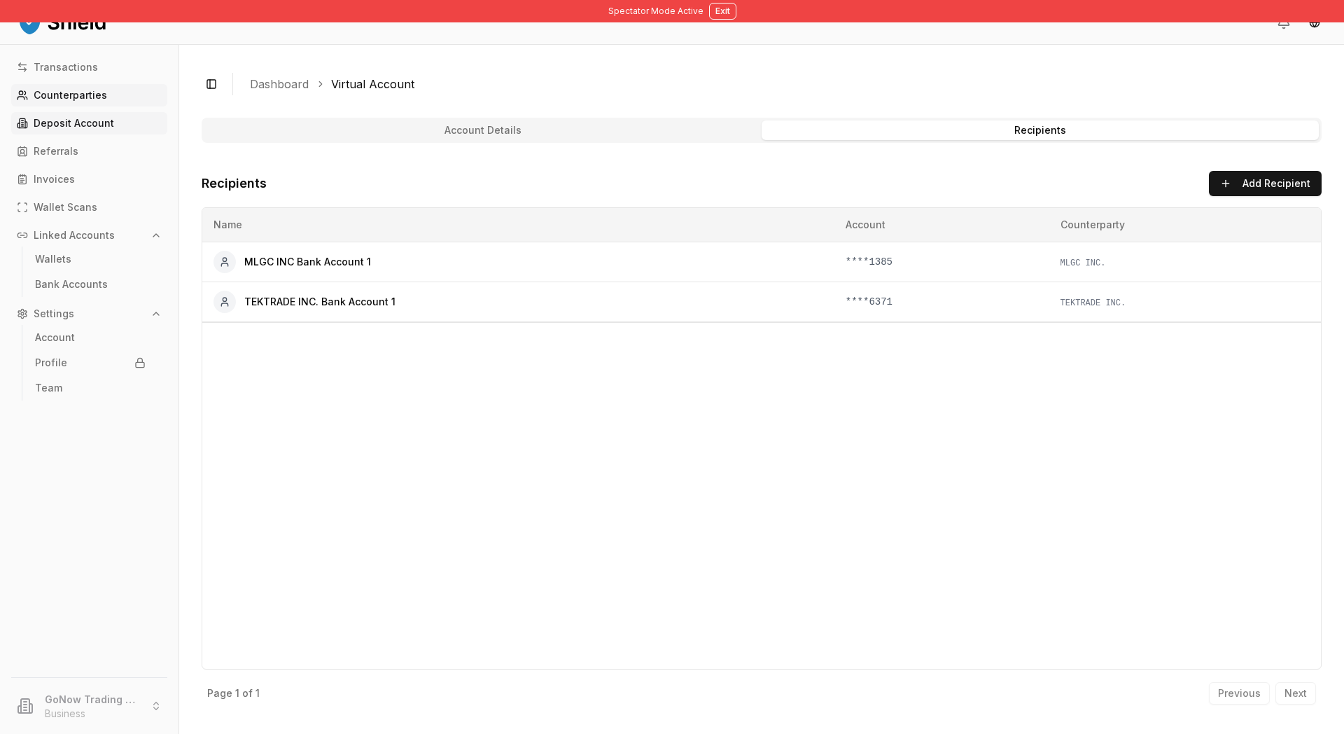
click at [127, 106] on link "Counterparties" at bounding box center [89, 95] width 156 height 22
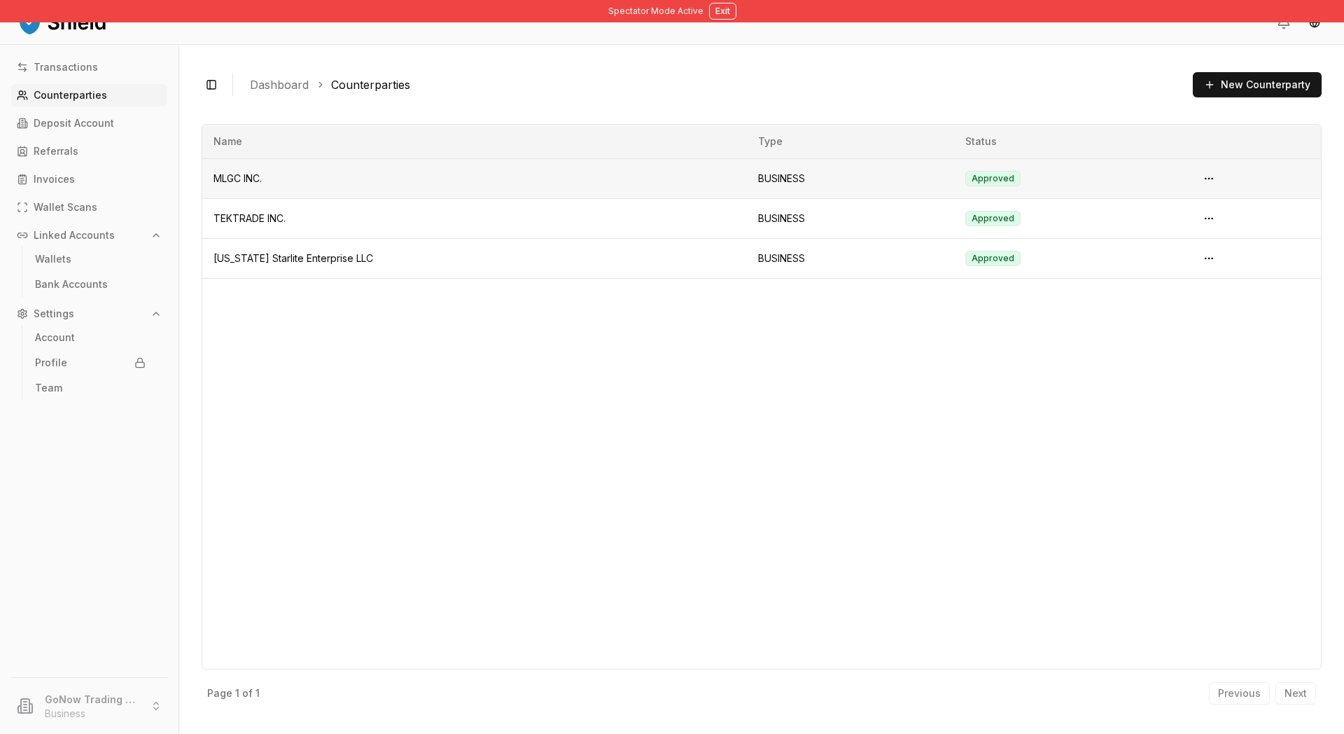
click at [1135, 198] on td "Approved" at bounding box center [1070, 178] width 232 height 40
click at [1174, 223] on html "Spectator Mode Active Exit Transactions Counterparties Deposit Account Referral…" at bounding box center [672, 367] width 1344 height 734
click at [1079, 468] on html "Spectator Mode Active Exit Transactions Counterparties Deposit Account Referral…" at bounding box center [672, 367] width 1344 height 734
click at [1174, 216] on html "Spectator Mode Active Exit Transactions Counterparties Deposit Account Referral…" at bounding box center [672, 367] width 1344 height 734
click at [792, 354] on html "Spectator Mode Active Exit Transactions Counterparties Deposit Account Referral…" at bounding box center [672, 367] width 1344 height 734
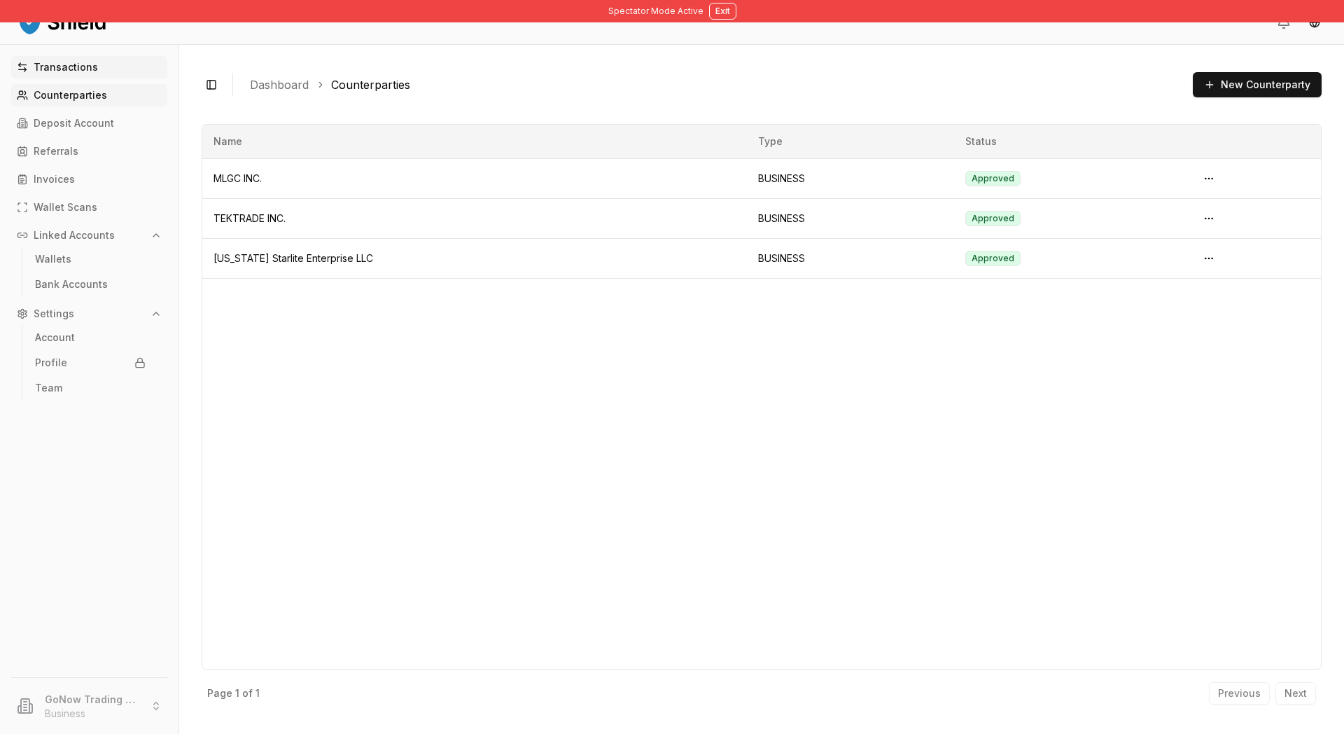
click at [97, 72] on p "Transactions" at bounding box center [66, 67] width 64 height 10
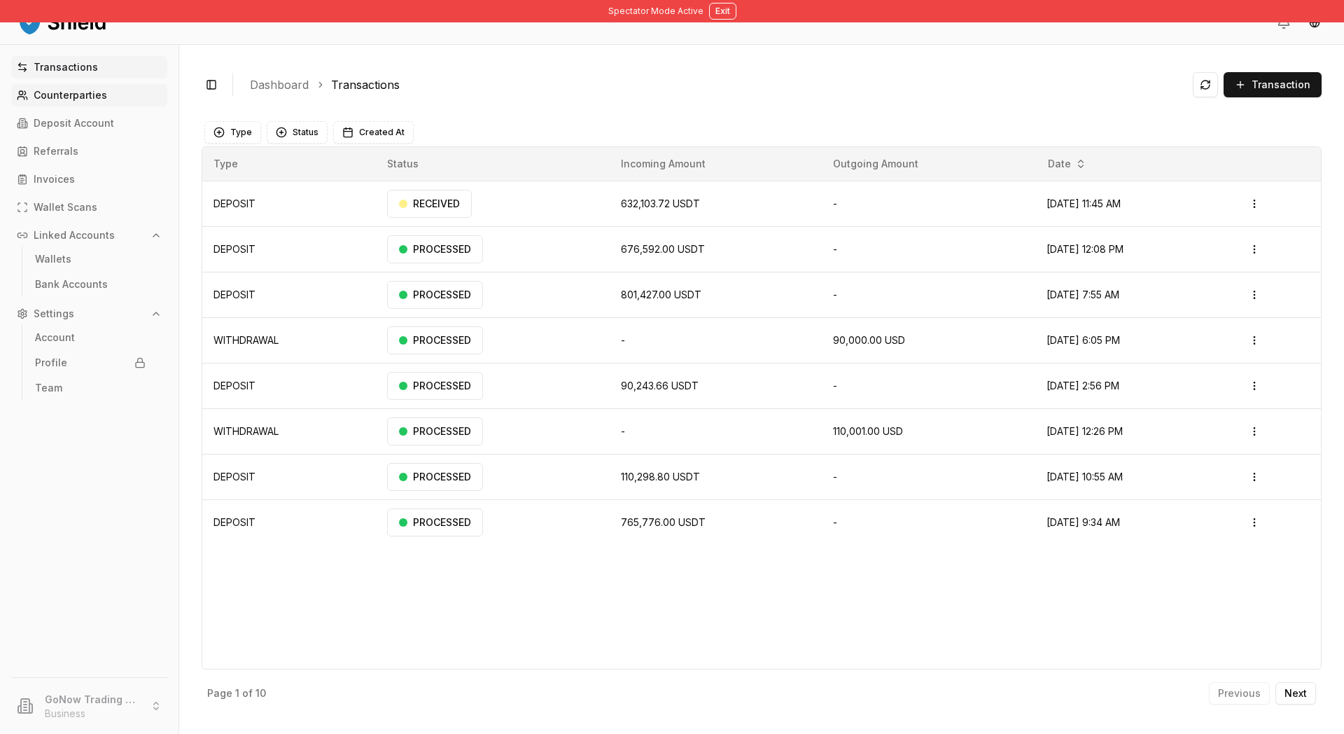
click at [107, 100] on p "Counterparties" at bounding box center [71, 95] width 74 height 10
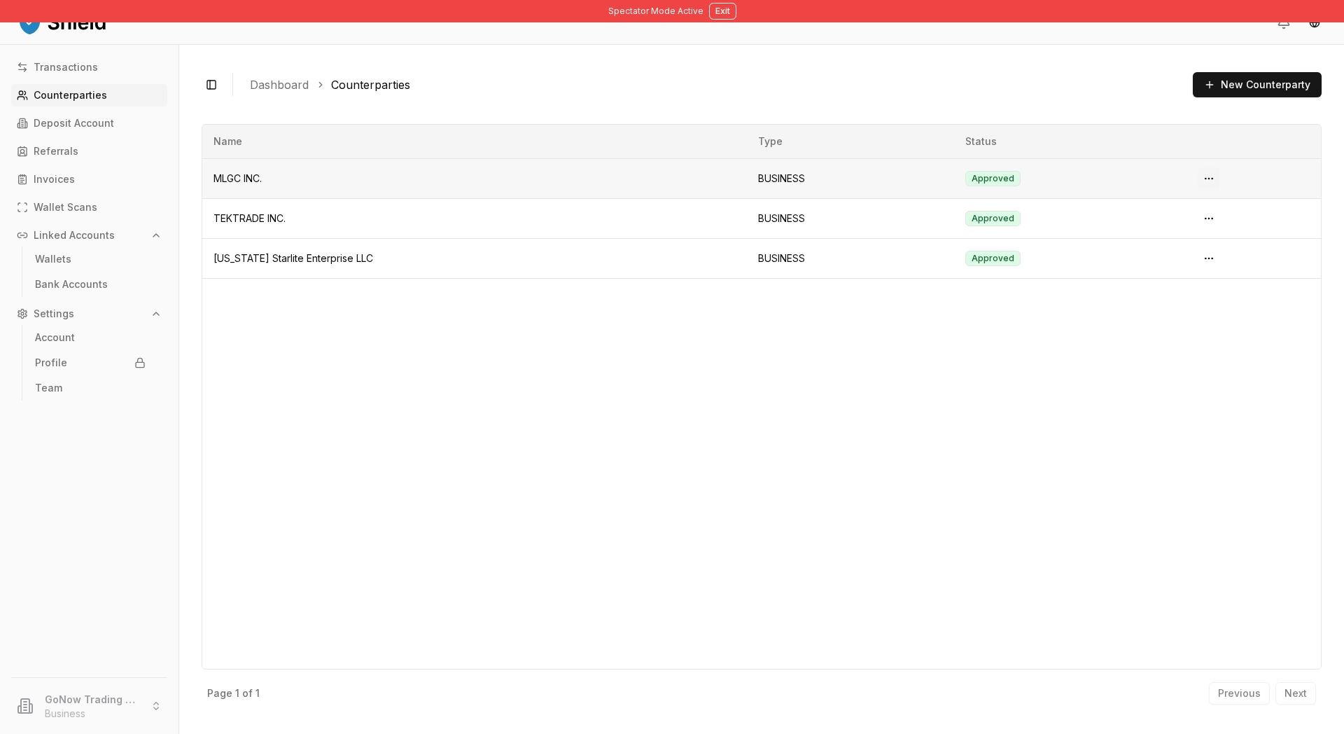
click at [1174, 216] on html "Spectator Mode Active Exit Transactions Counterparties Deposit Account Referral…" at bounding box center [672, 367] width 1344 height 734
click at [1157, 311] on span "View Details" at bounding box center [1129, 304] width 57 height 14
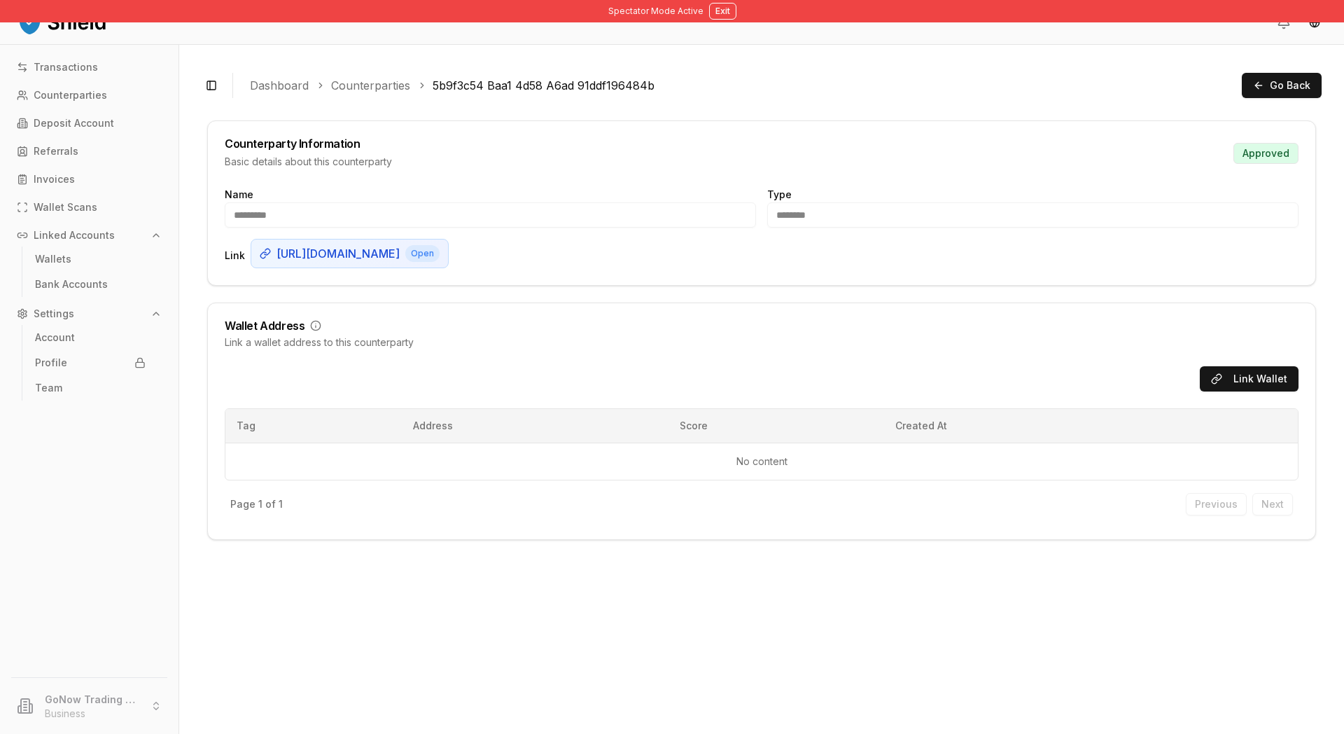
click at [378, 349] on div "Link a wallet address to this counterparty" at bounding box center [762, 342] width 1074 height 14
click at [107, 100] on p "Counterparties" at bounding box center [71, 95] width 74 height 10
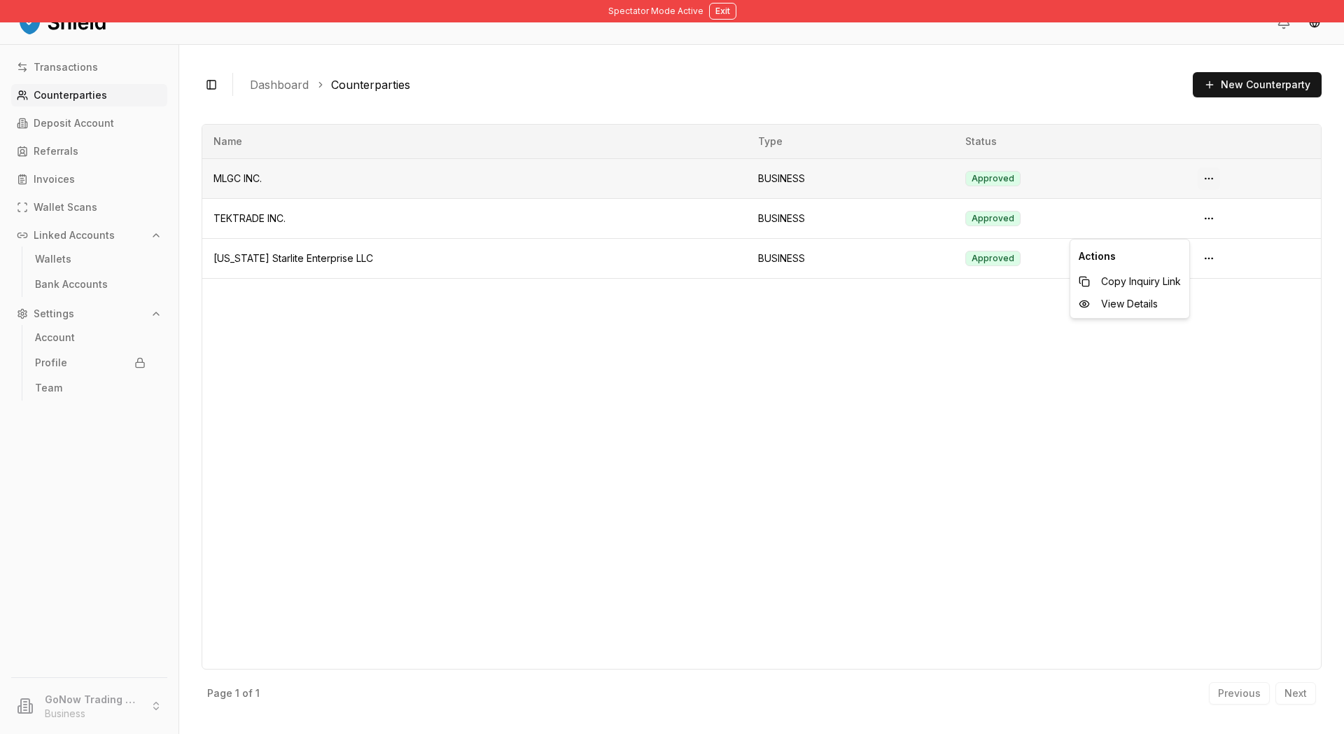
click at [1174, 223] on html "Spectator Mode Active Exit Transactions Counterparties Deposit Account Referral…" at bounding box center [672, 367] width 1344 height 734
click at [1139, 311] on span "View Details" at bounding box center [1129, 304] width 57 height 14
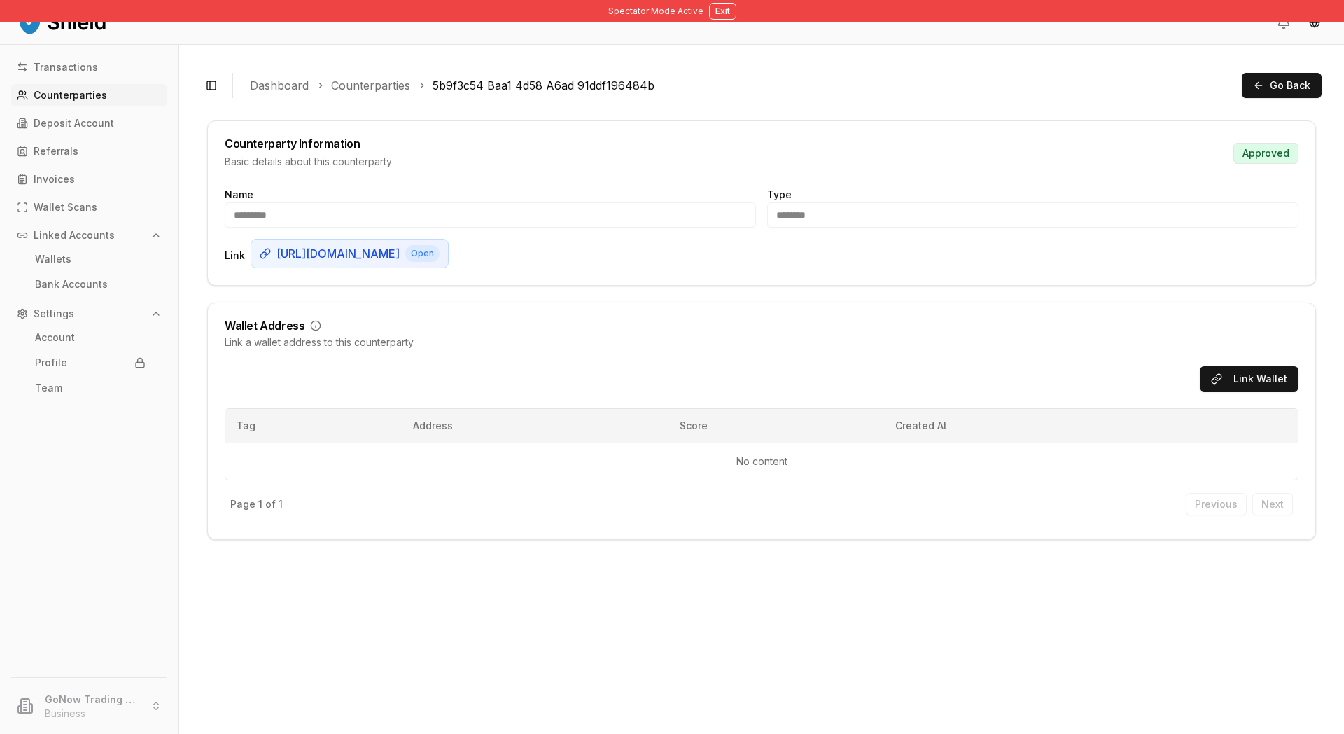
click at [97, 100] on p "Counterparties" at bounding box center [71, 95] width 74 height 10
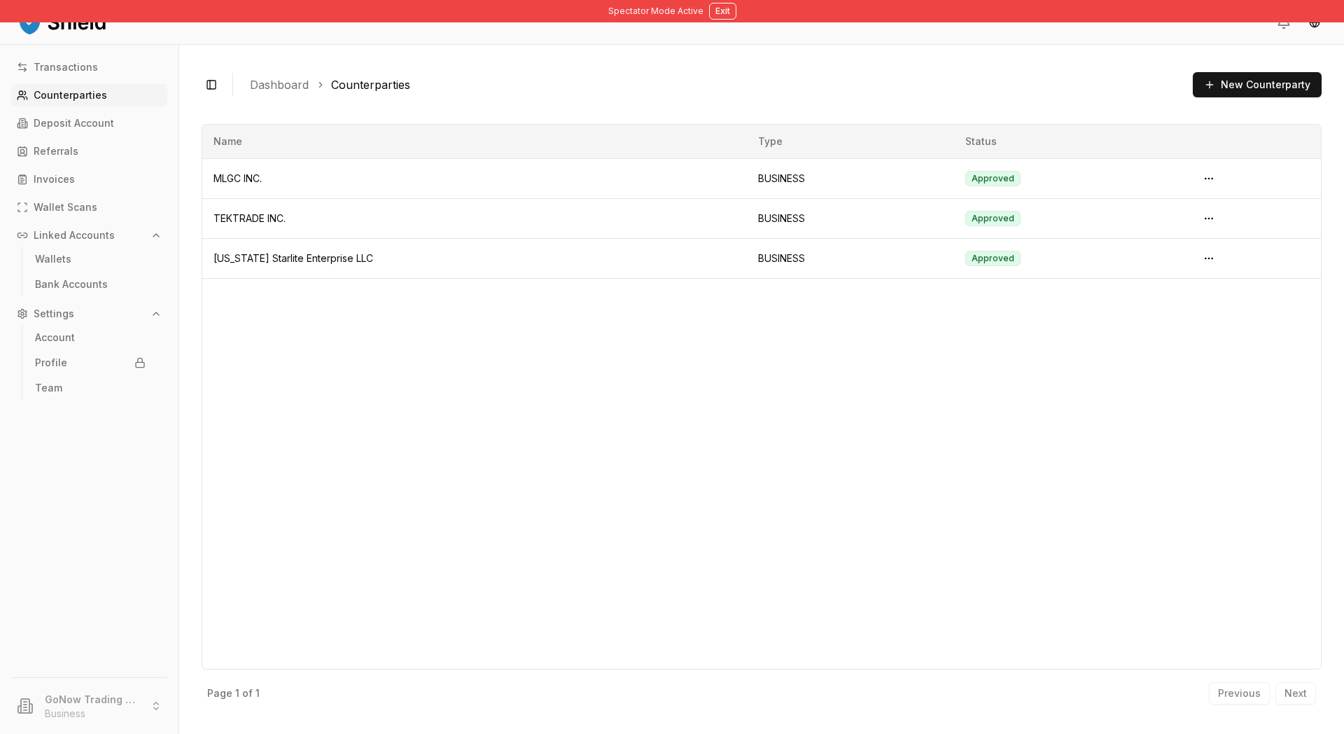
click at [453, 443] on div "Name Type Status MLGC INC. BUSINESS Approved TEKTRADE INC. BUSINESS Approved [U…" at bounding box center [762, 396] width 1120 height 545
click at [1152, 372] on div "Name Type Status MLGC INC. BUSINESS Approved TEKTRADE INC. BUSINESS Approved [U…" at bounding box center [762, 396] width 1120 height 545
click at [1174, 97] on button "New Counterparty" at bounding box center [1257, 84] width 129 height 25
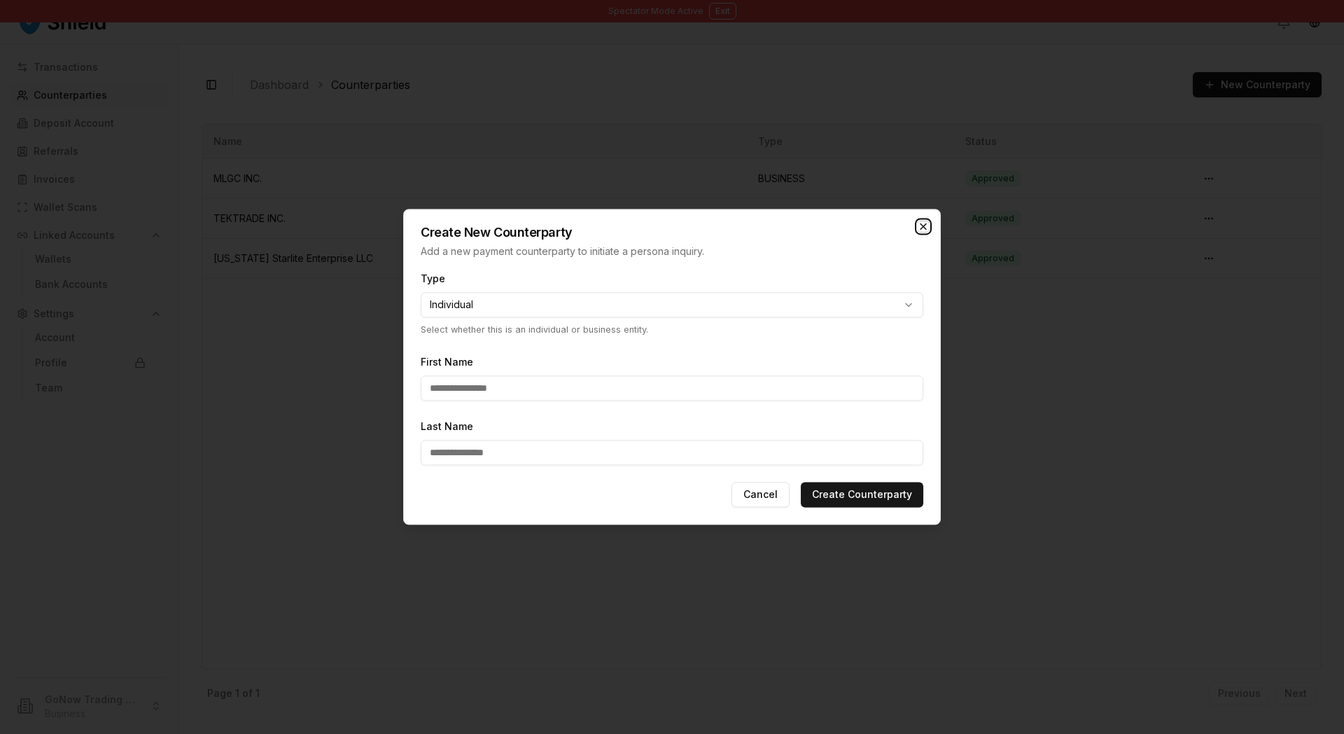
click at [920, 221] on icon "button" at bounding box center [923, 226] width 11 height 11
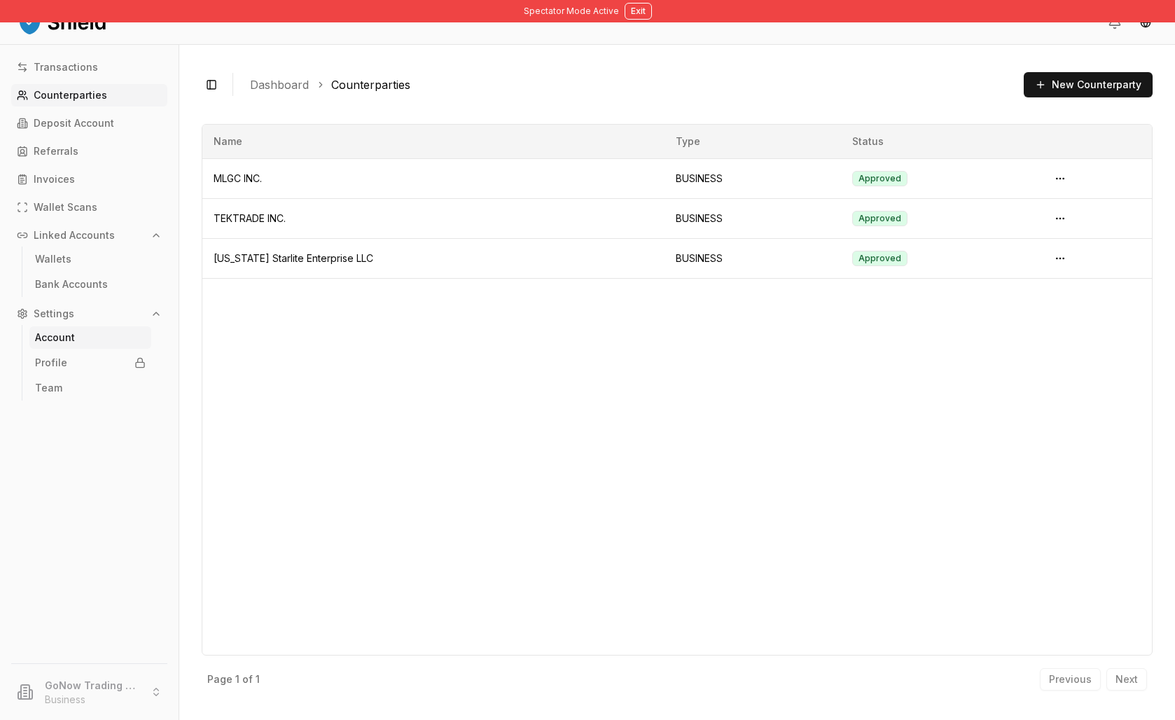
click at [137, 349] on link "Account" at bounding box center [90, 337] width 122 height 22
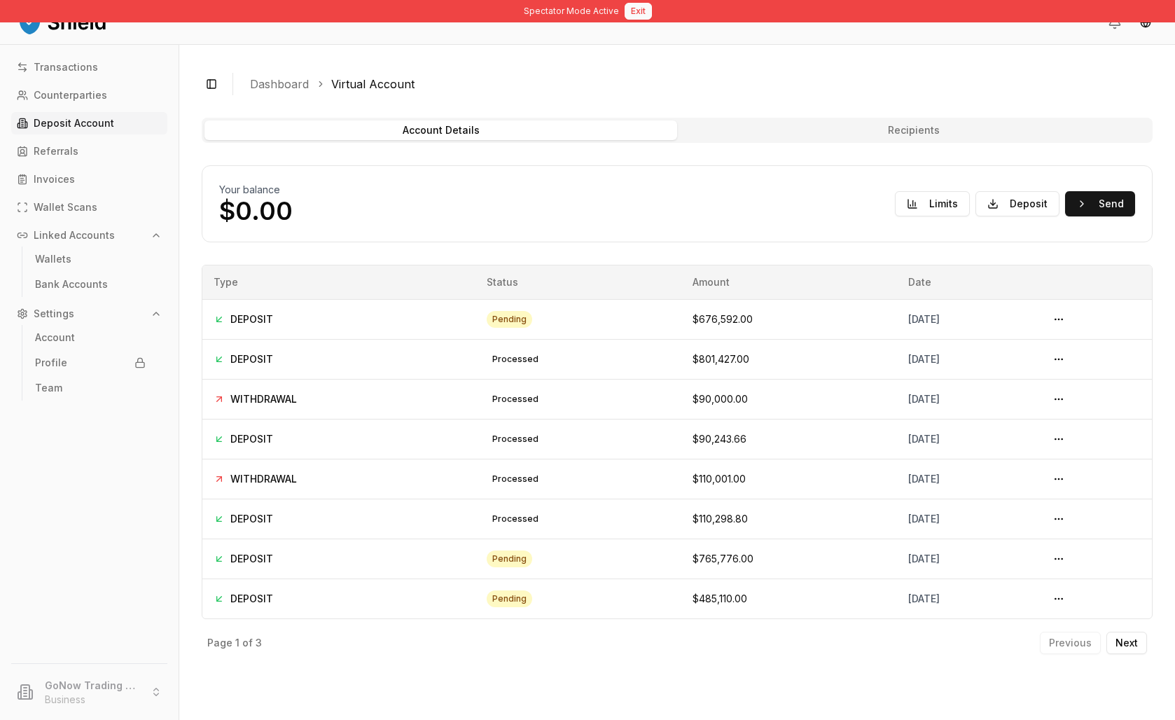
click at [645, 20] on button "Exit" at bounding box center [637, 11] width 27 height 17
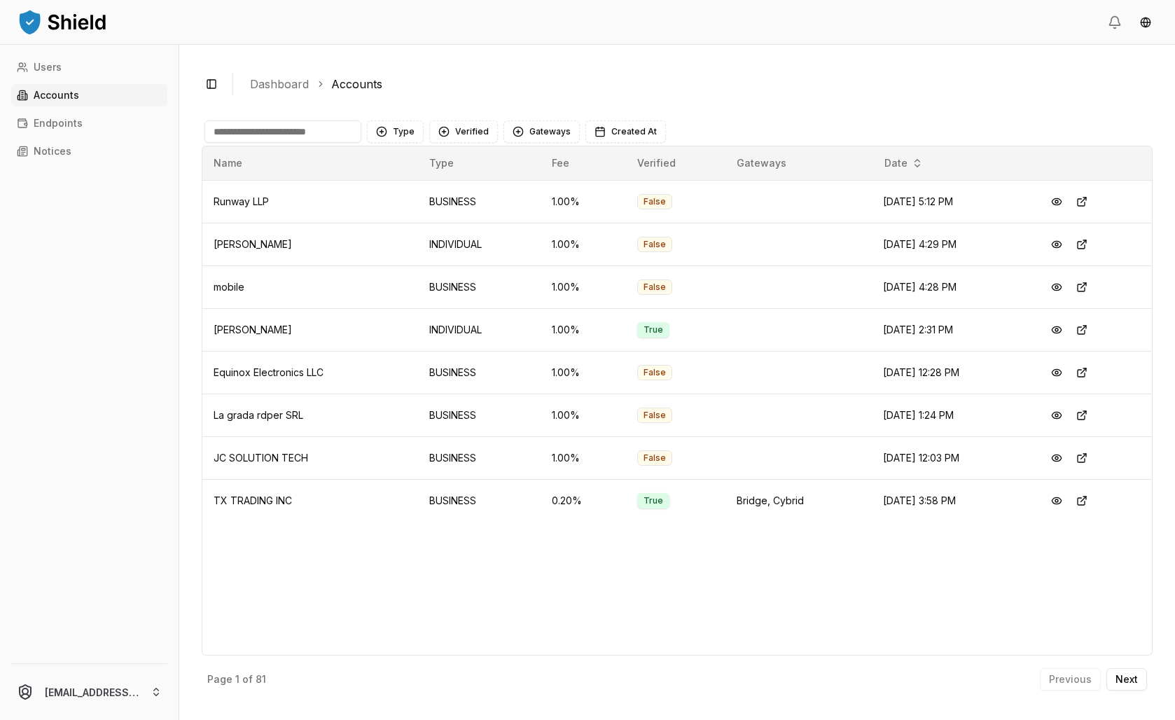
click at [106, 106] on link "Accounts" at bounding box center [89, 95] width 156 height 22
click at [361, 143] on input at bounding box center [282, 131] width 157 height 22
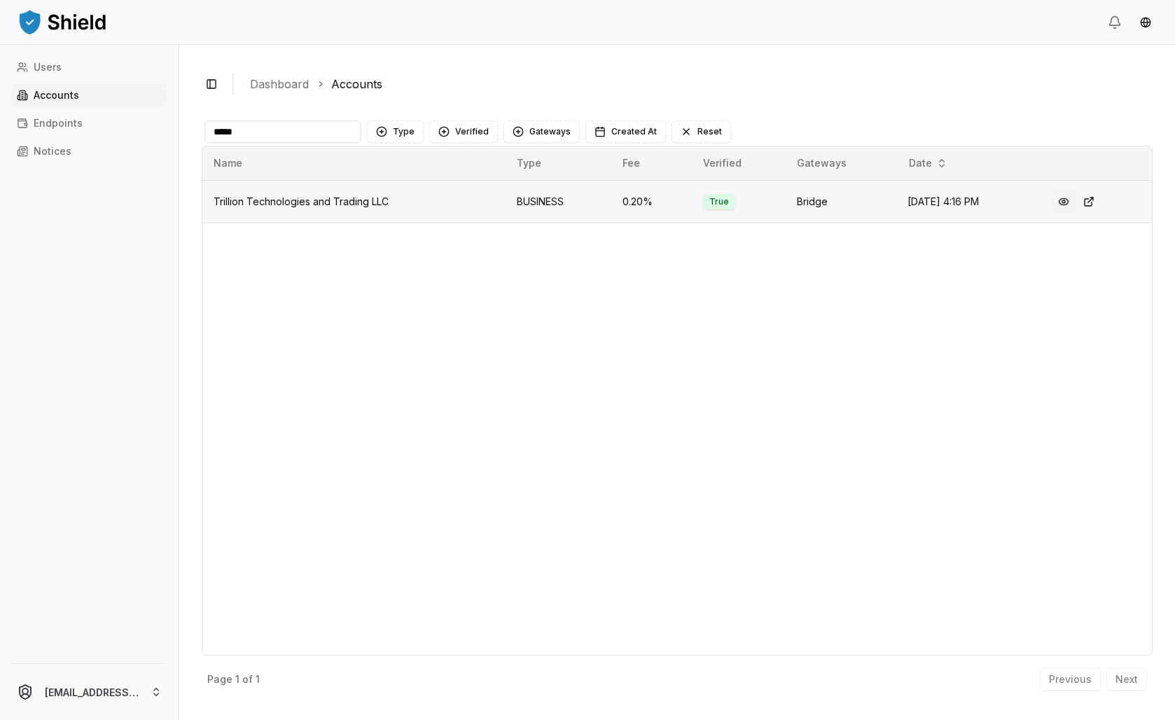
type input "*****"
click at [1076, 214] on button at bounding box center [1063, 201] width 25 height 25
